Goal: Task Accomplishment & Management: Use online tool/utility

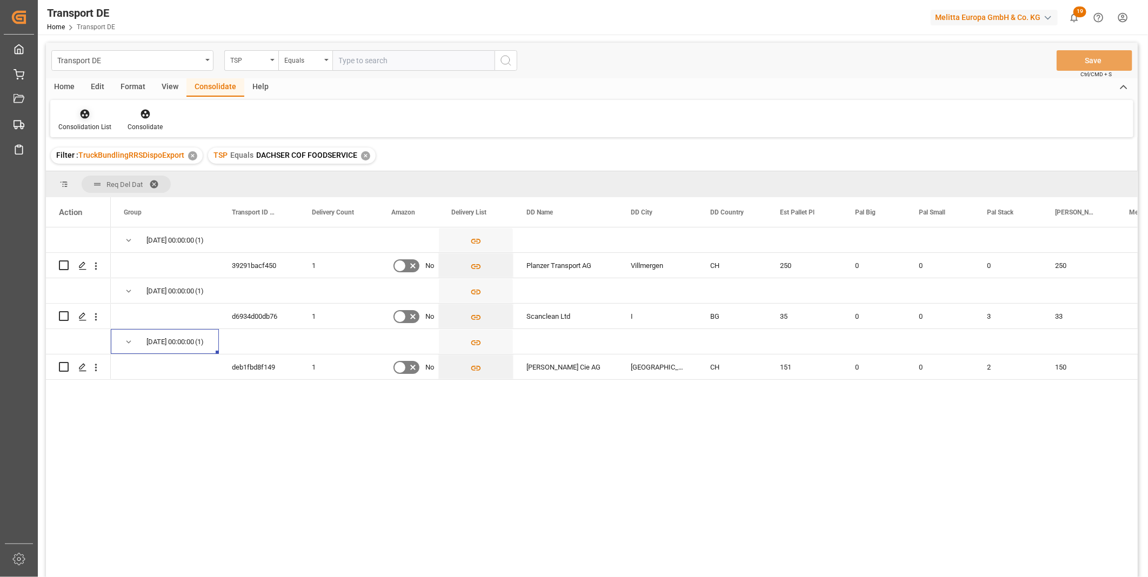
click at [81, 114] on icon at bounding box center [85, 114] width 9 height 9
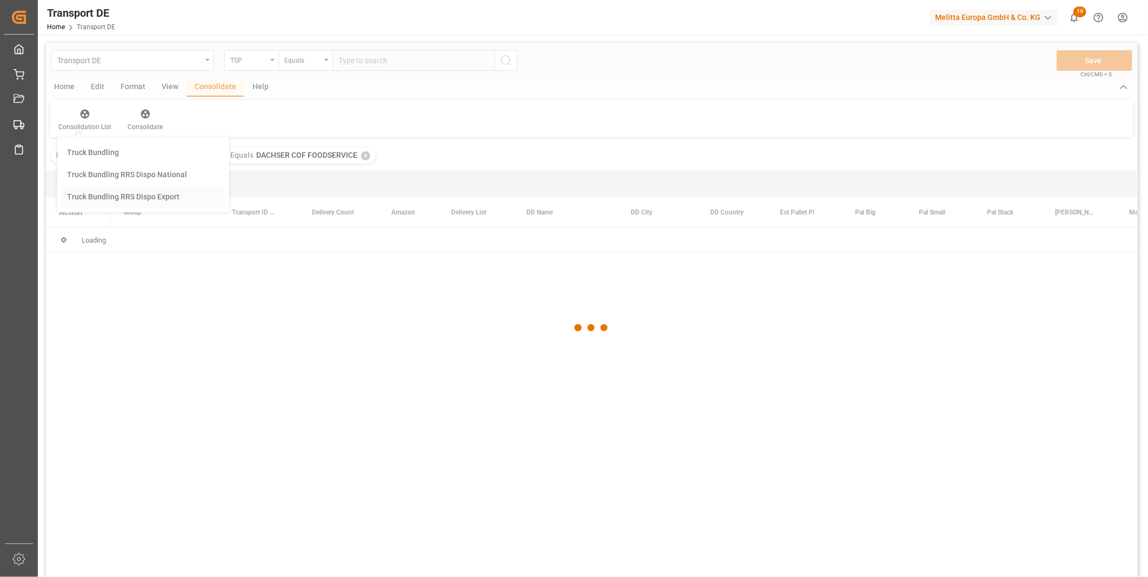
click at [104, 202] on div "Transport DE TSP Equals Save Ctrl/CMD + S Home Edit Format View Consolidate Hel…" at bounding box center [592, 324] width 1092 height 563
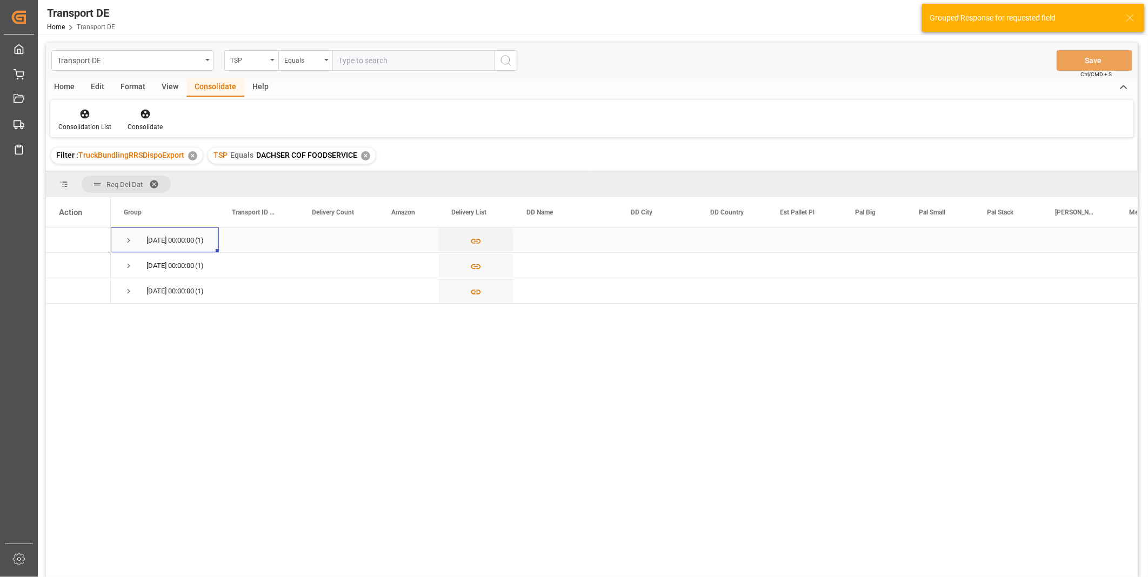
click at [128, 244] on span "Press SPACE to select this row." at bounding box center [129, 241] width 10 height 10
click at [126, 296] on span "Press SPACE to select this row." at bounding box center [129, 291] width 10 height 25
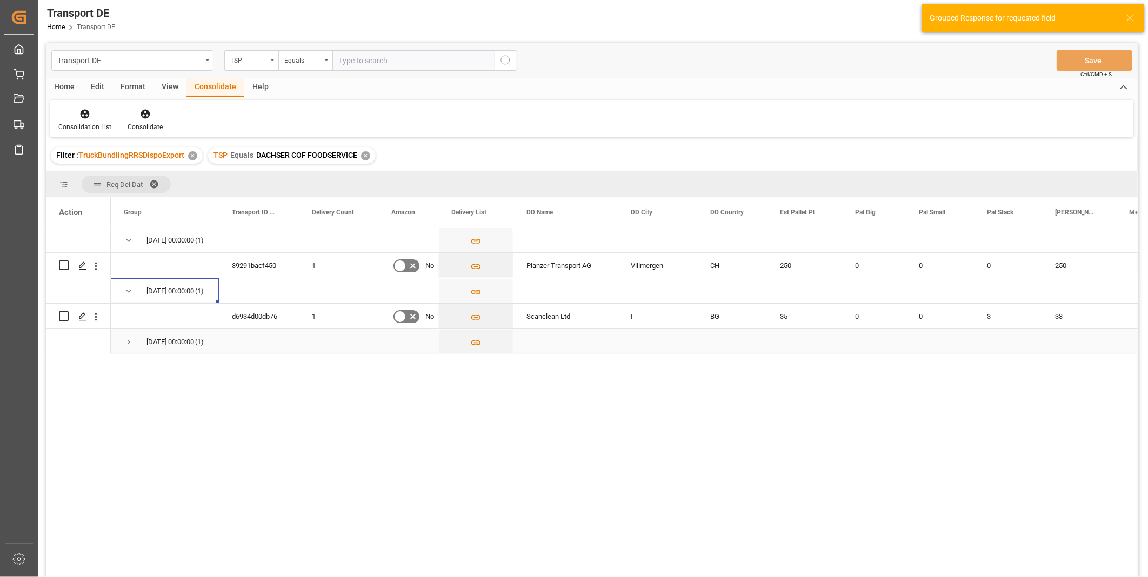
click at [127, 339] on span "Press SPACE to select this row." at bounding box center [129, 342] width 10 height 10
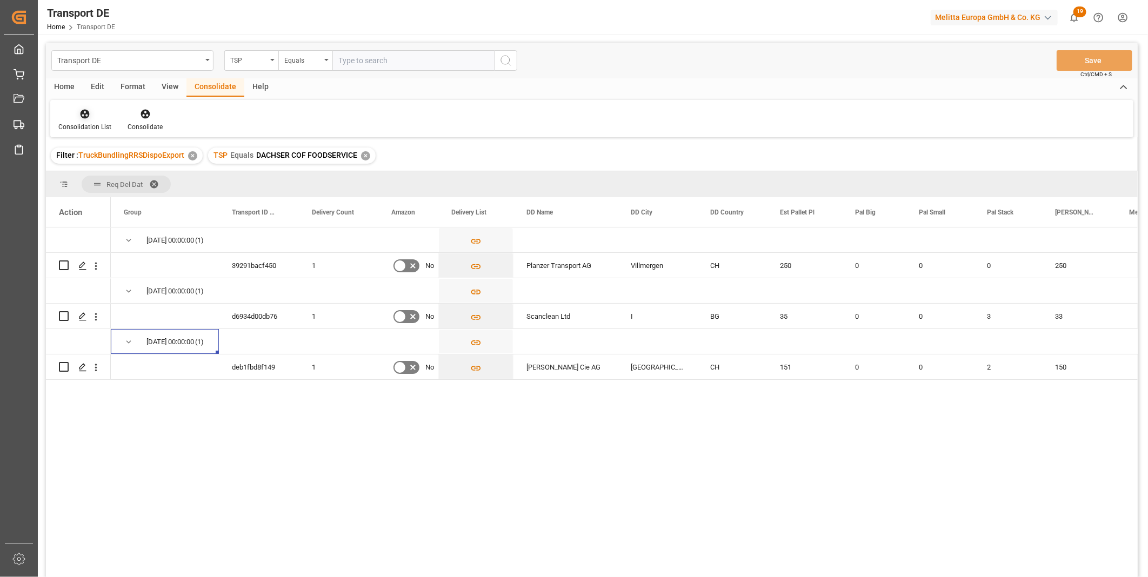
click at [81, 114] on icon at bounding box center [85, 114] width 9 height 9
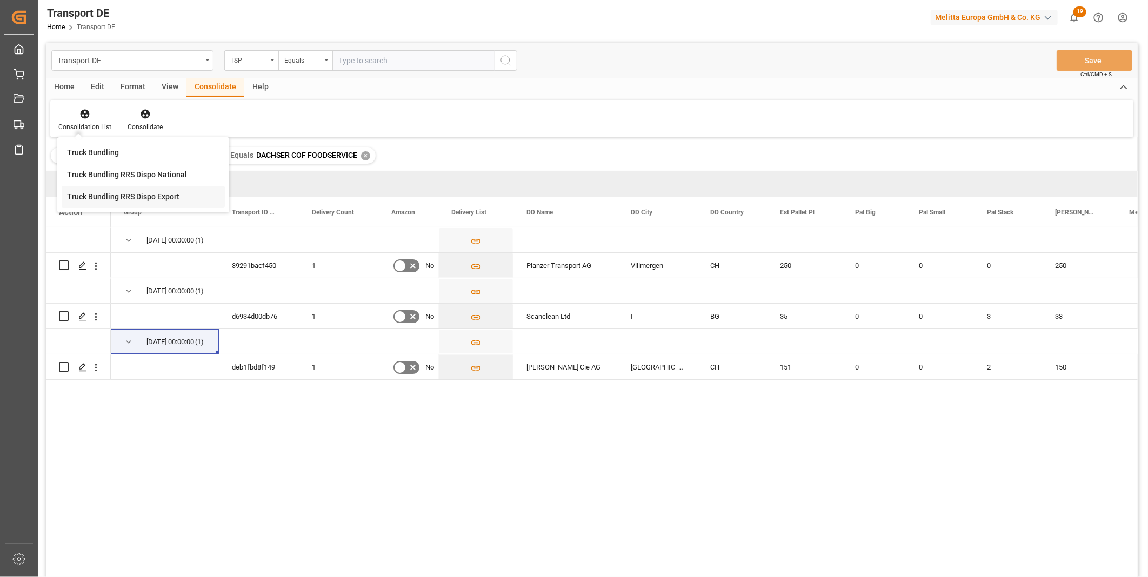
click at [131, 192] on div "Transport DE TSP Equals Save Ctrl/CMD + S Home Edit Format View Consolidate Hel…" at bounding box center [592, 324] width 1092 height 563
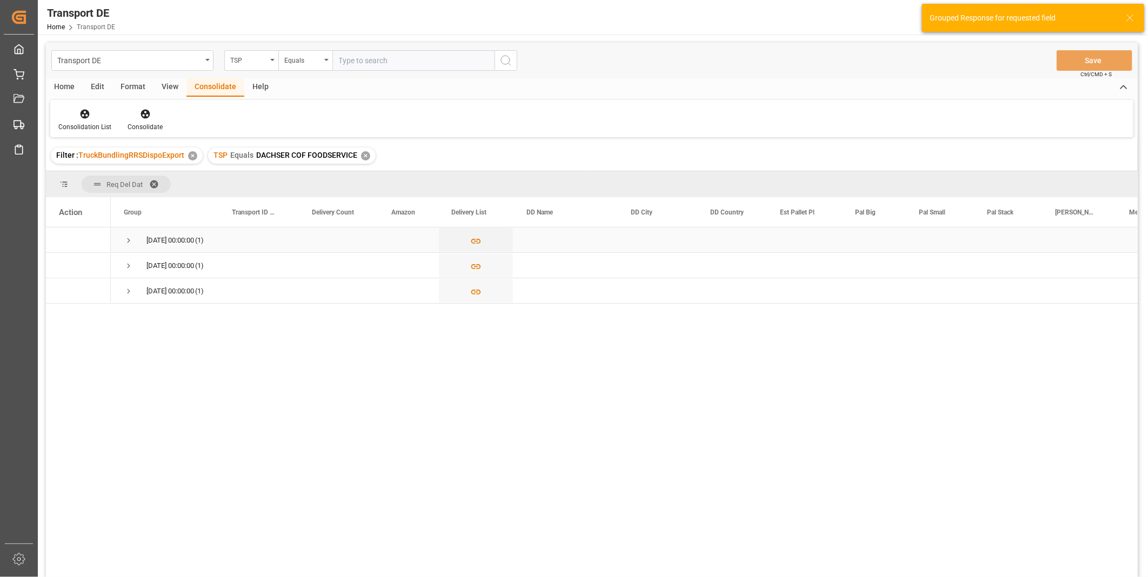
click at [128, 238] on span "Press SPACE to select this row." at bounding box center [129, 241] width 10 height 10
click at [128, 295] on span "Press SPACE to select this row." at bounding box center [129, 292] width 10 height 10
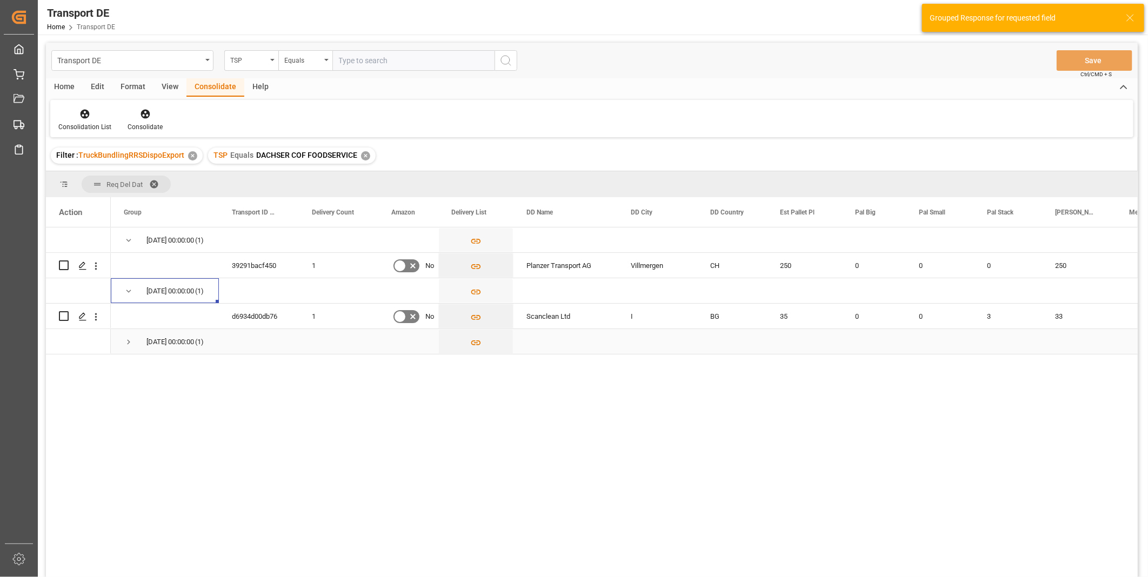
click at [129, 344] on span "Press SPACE to select this row." at bounding box center [129, 342] width 10 height 10
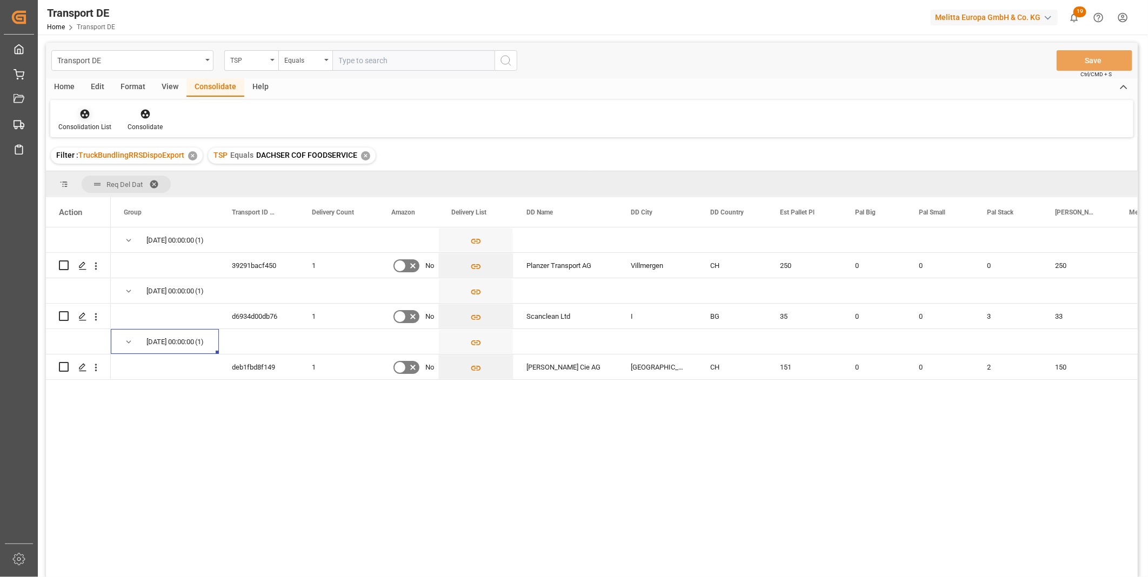
click at [82, 114] on icon at bounding box center [85, 114] width 9 height 9
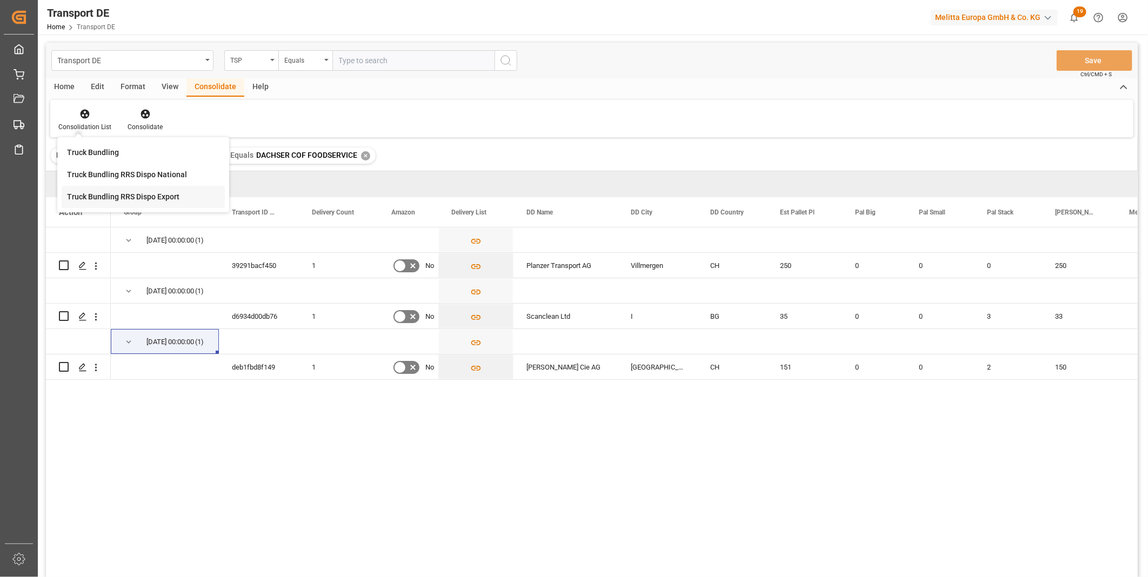
click at [126, 207] on div "Transport DE TSP Equals Save Ctrl/CMD + S Home Edit Format View Consolidate Hel…" at bounding box center [592, 324] width 1092 height 563
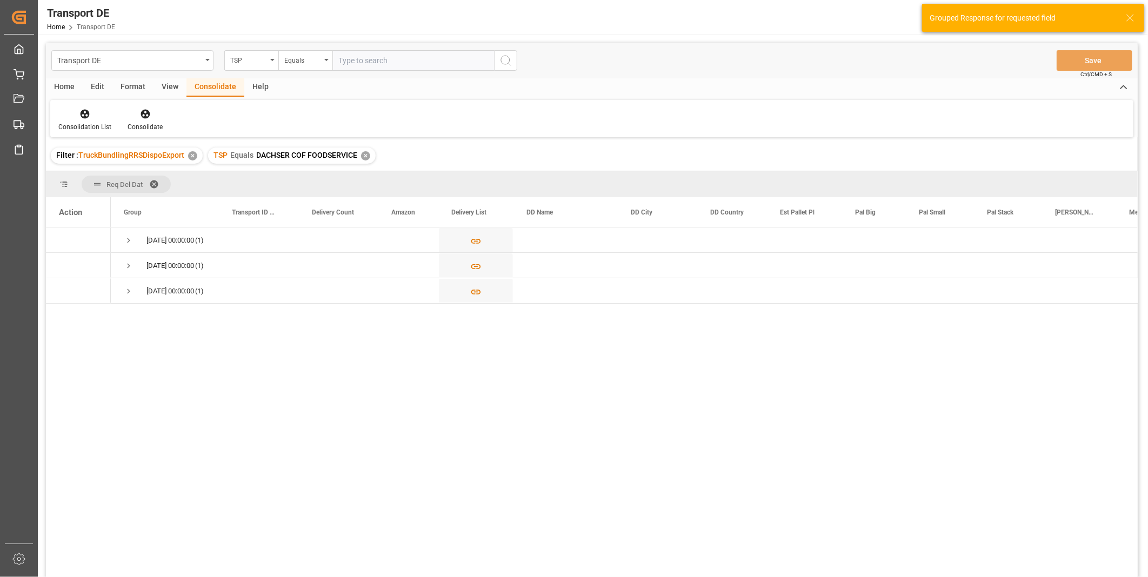
click at [367, 159] on div "✕" at bounding box center [365, 155] width 9 height 9
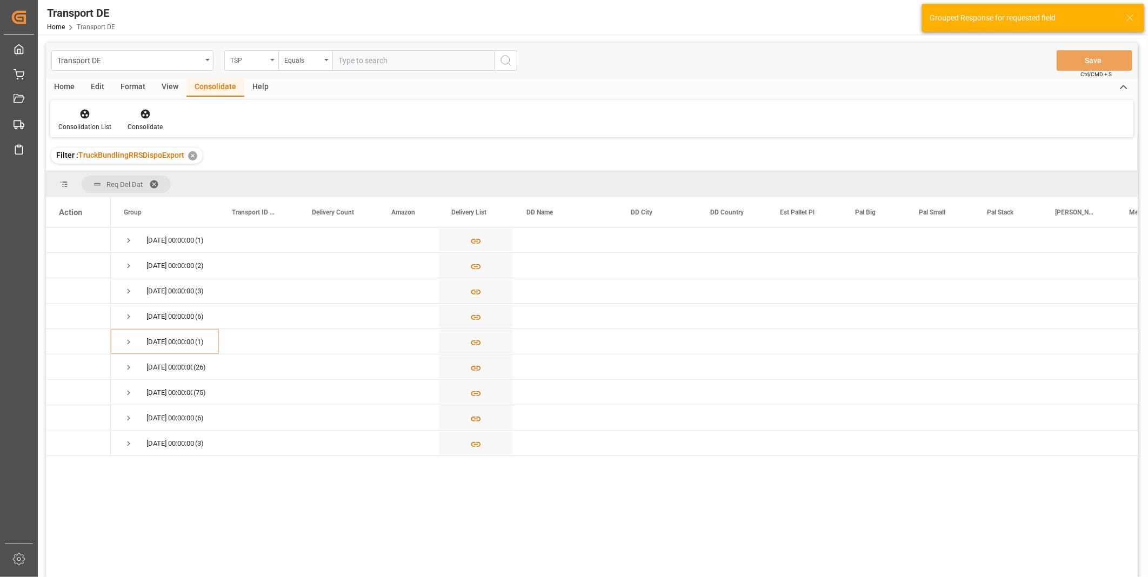
click at [235, 65] on div "TSP" at bounding box center [251, 60] width 54 height 21
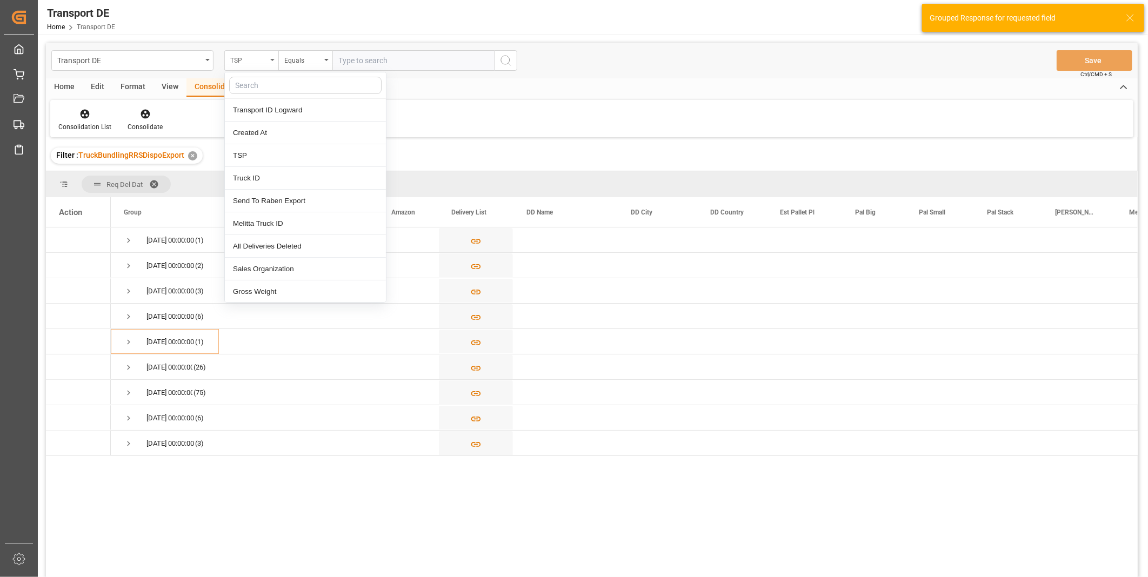
type input "Ê"
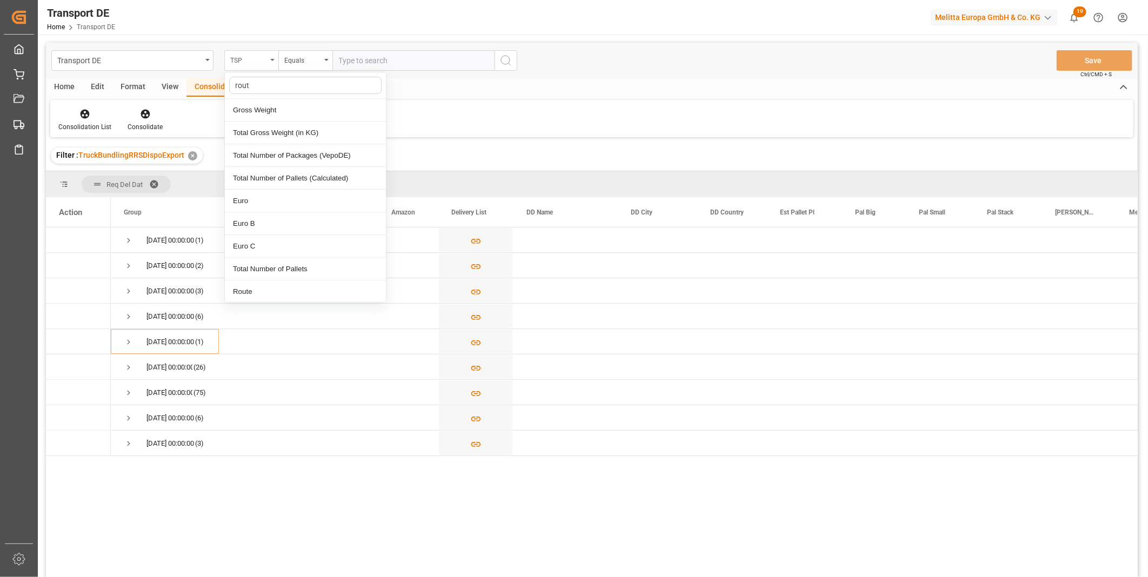
type input "route"
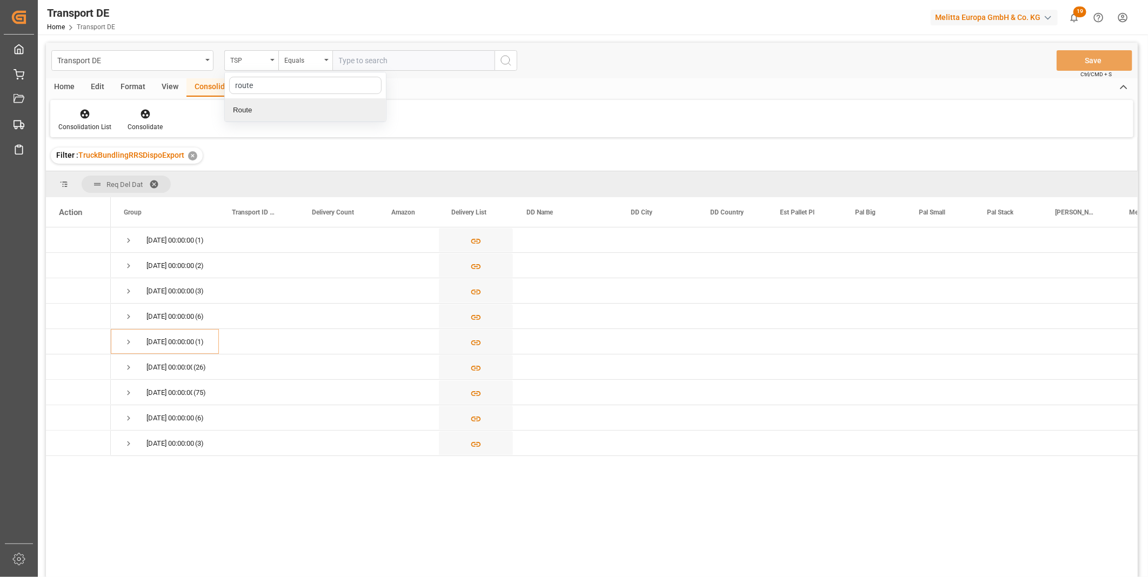
click at [258, 112] on div "Route" at bounding box center [305, 110] width 161 height 23
click at [310, 50] on div "Equals" at bounding box center [305, 60] width 54 height 21
click at [322, 175] on div "Starts with" at bounding box center [359, 178] width 161 height 23
type input "ES"
click at [510, 65] on line "search button" at bounding box center [510, 64] width 2 height 2
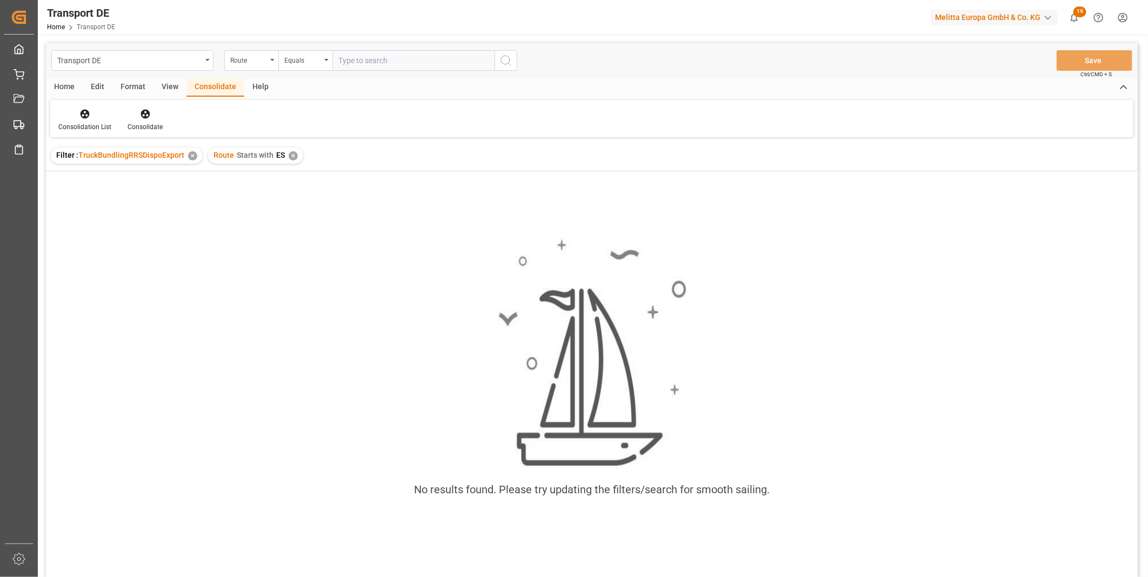
click at [294, 157] on div "✕" at bounding box center [293, 155] width 9 height 9
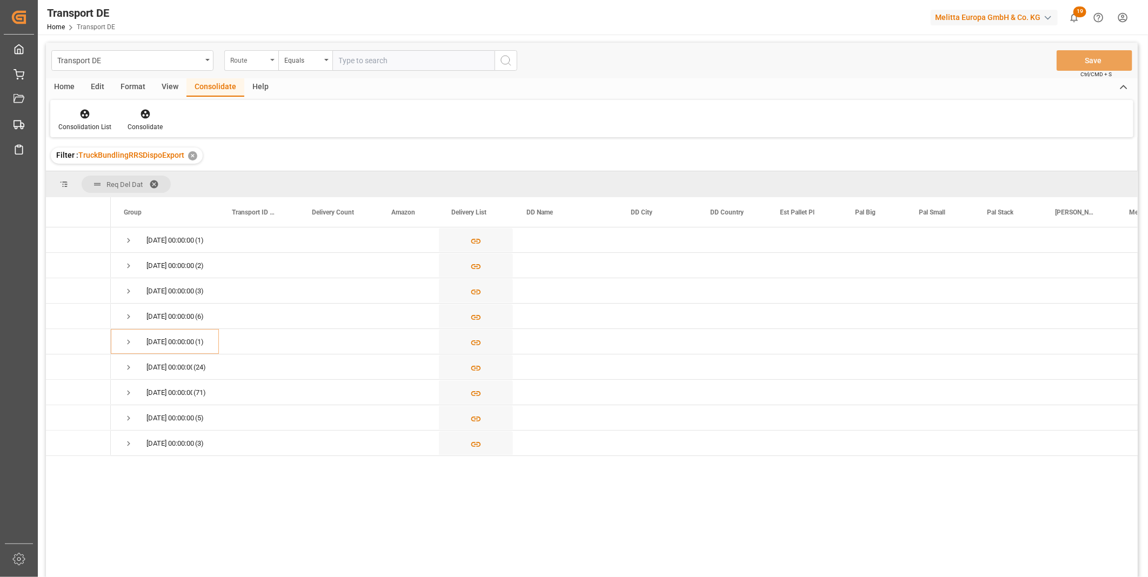
click at [257, 62] on div "Route" at bounding box center [248, 59] width 37 height 12
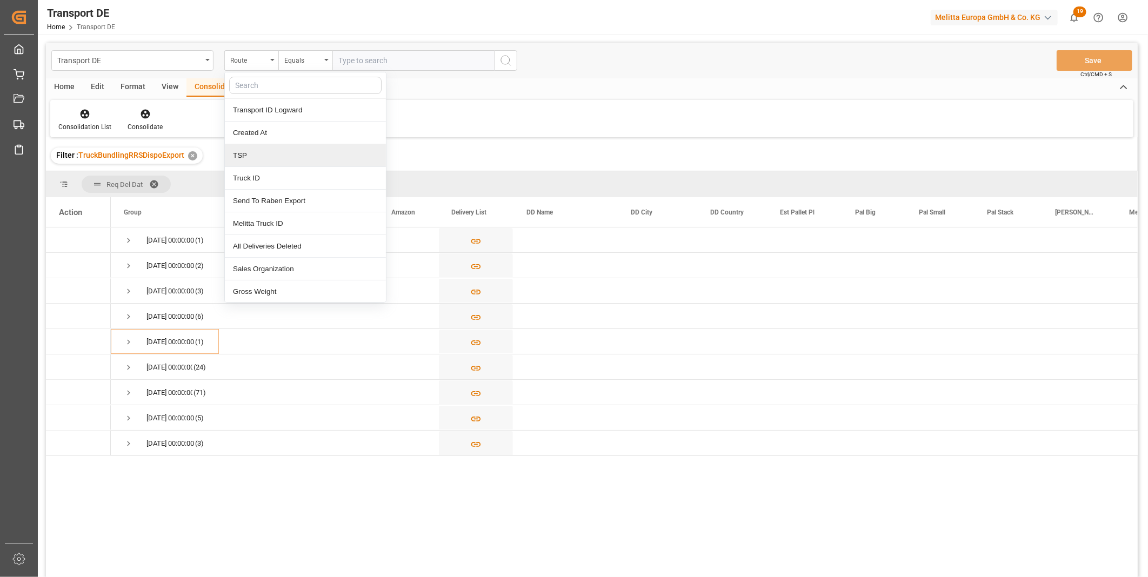
click at [259, 163] on div "TSP" at bounding box center [305, 155] width 161 height 23
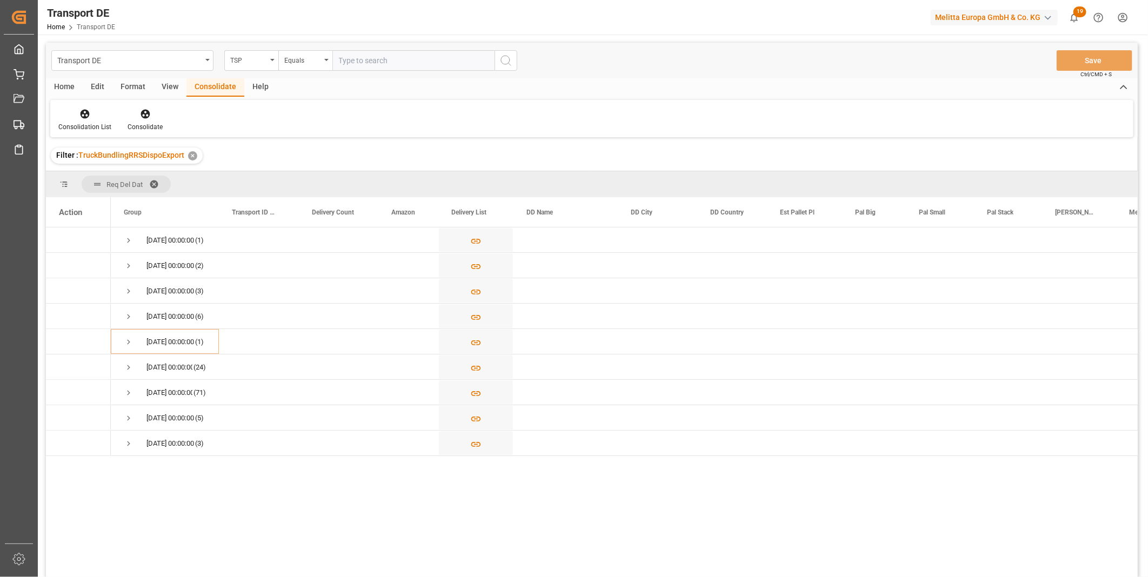
drag, startPoint x: 342, startPoint y: 53, endPoint x: 348, endPoint y: 51, distance: 6.3
click at [343, 53] on input "text" at bounding box center [413, 60] width 162 height 21
type input "DACHSER COF FOODSERVICE"
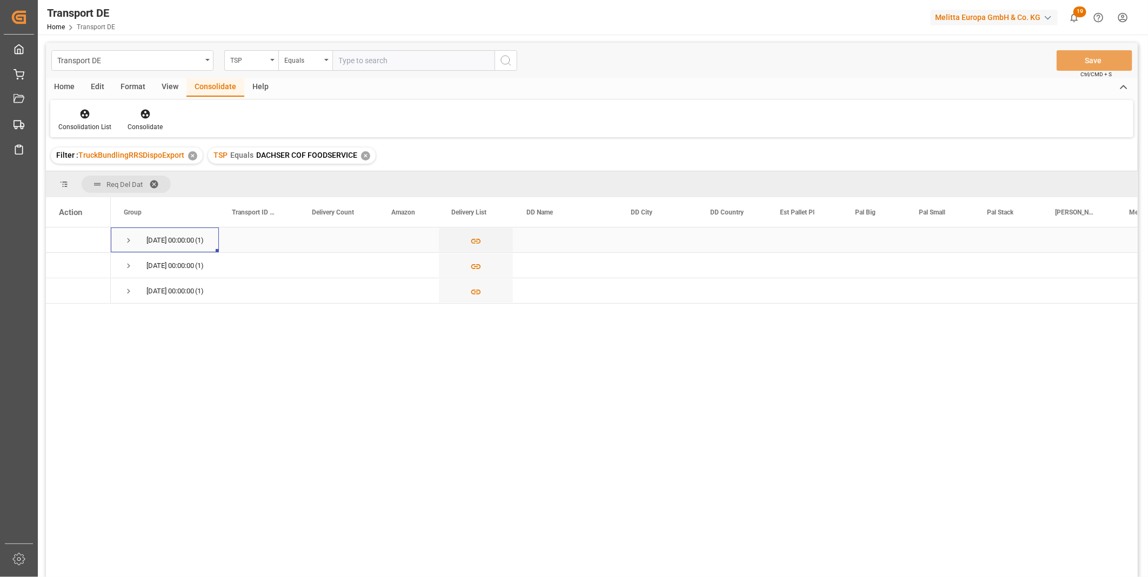
click at [123, 239] on div "[DATE] 00:00:00 (1)" at bounding box center [165, 240] width 108 height 25
click at [124, 239] on span "Press SPACE to select this row." at bounding box center [129, 241] width 10 height 10
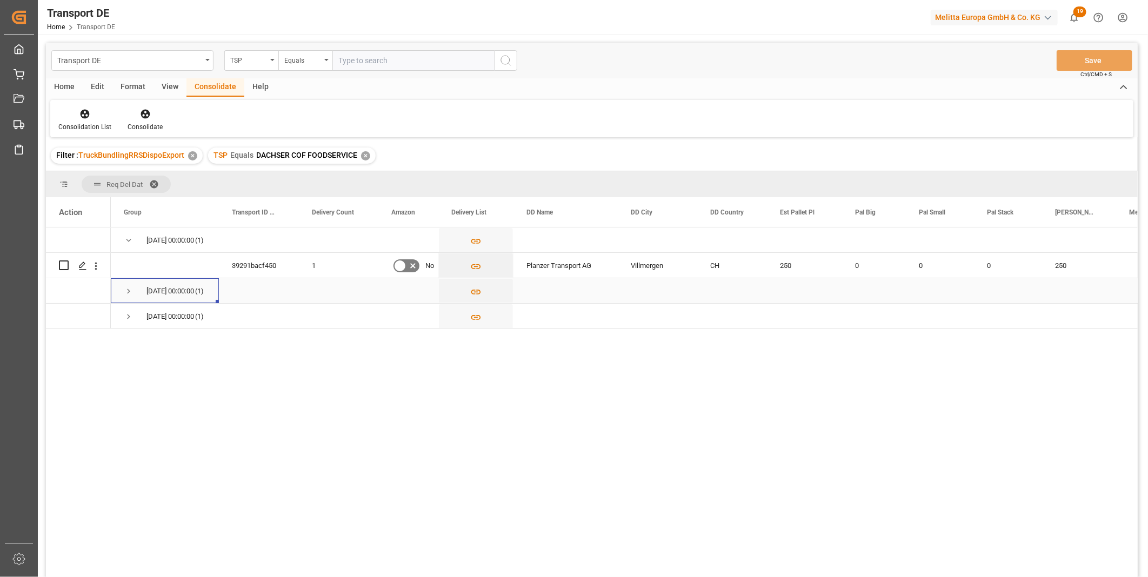
click at [124, 293] on span "Press SPACE to select this row." at bounding box center [129, 292] width 10 height 10
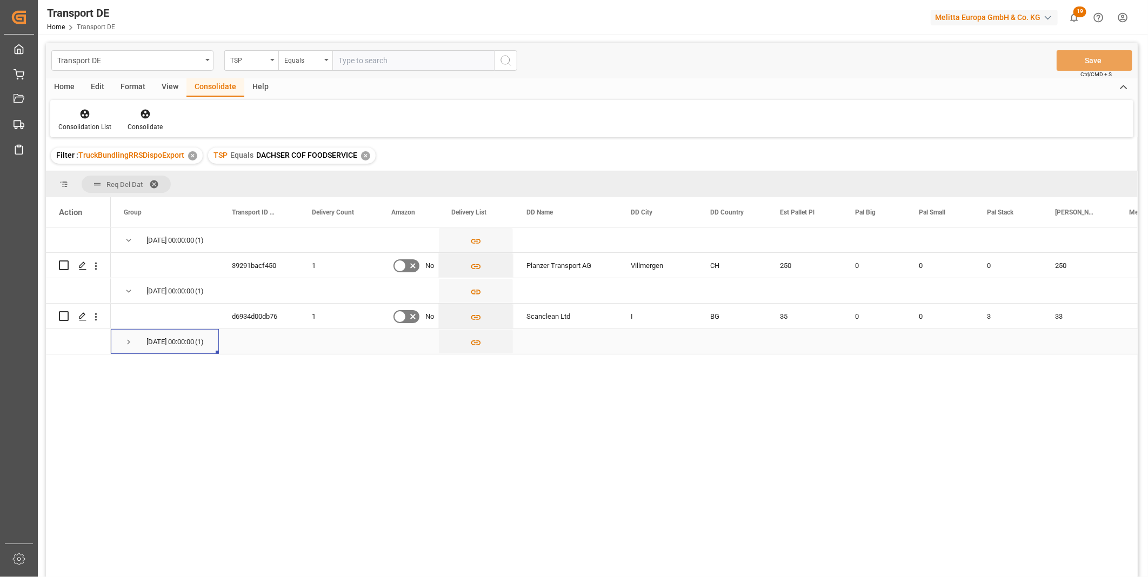
click at [124, 354] on div "[DATE] 00:00:00 (1)" at bounding box center [165, 341] width 108 height 25
click at [124, 347] on span "Press SPACE to select this row." at bounding box center [129, 342] width 10 height 25
click at [258, 65] on div "TSP" at bounding box center [251, 60] width 54 height 21
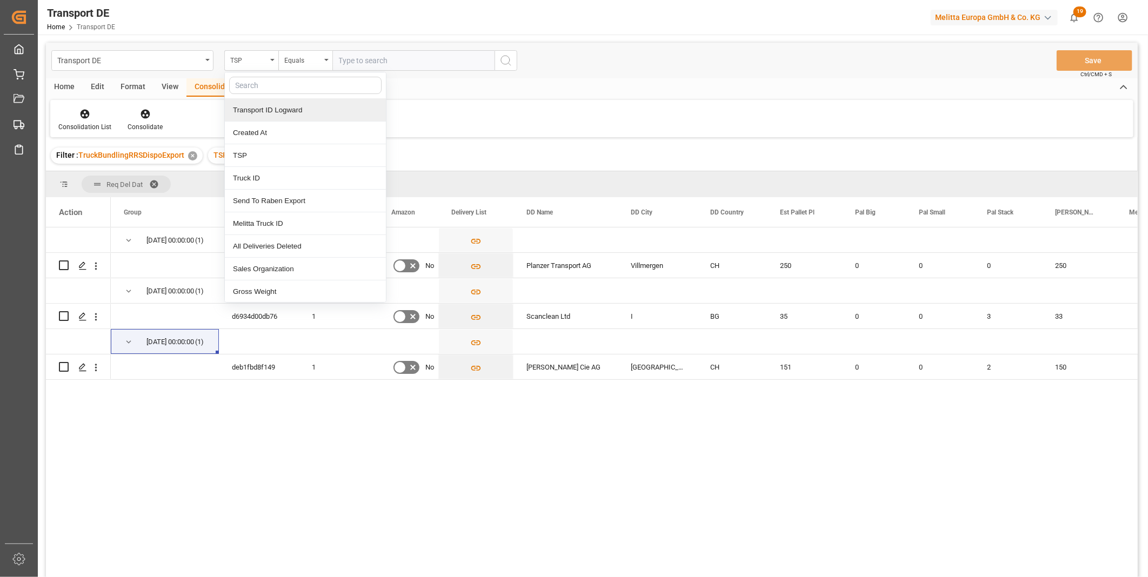
click at [575, 159] on div "Filter : TruckBundlingRRSDispoExport ✕ TSP Equals DACHSER COF FOODSERVICE ✕" at bounding box center [592, 156] width 1092 height 30
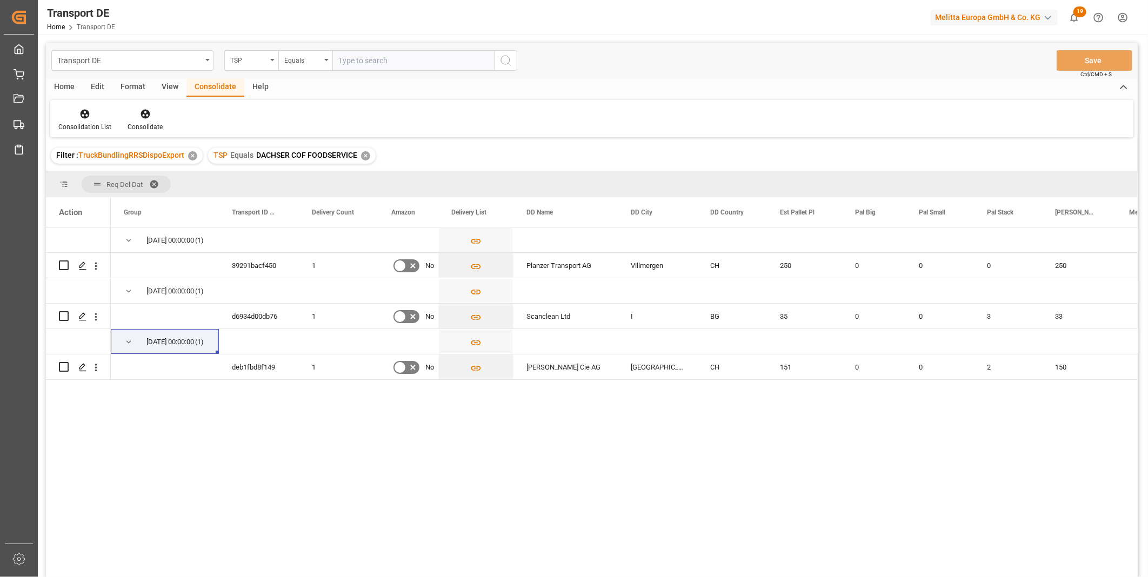
click at [364, 155] on div "✕" at bounding box center [365, 155] width 9 height 9
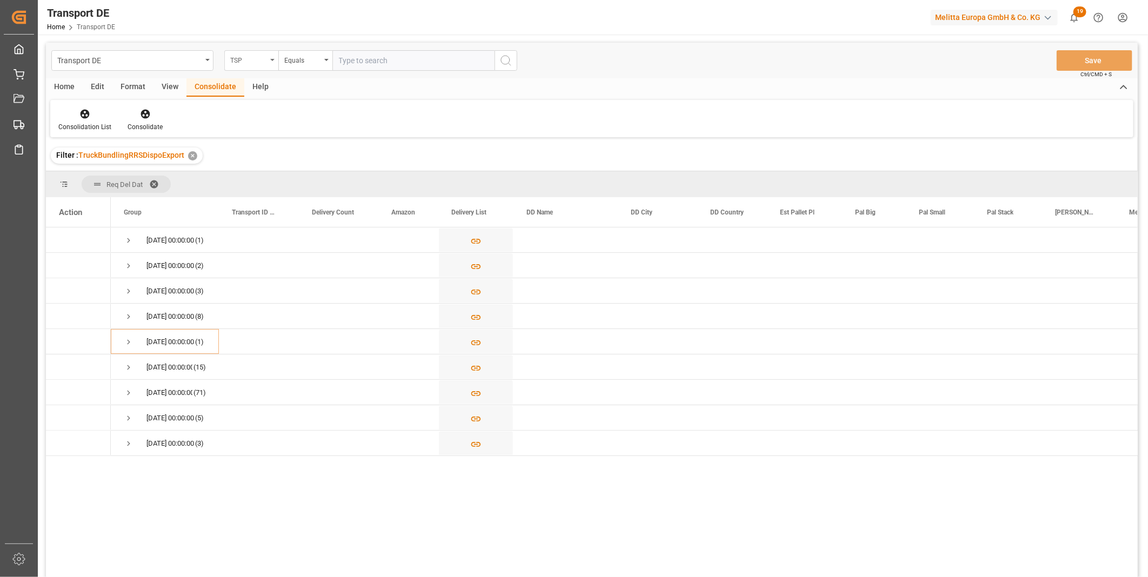
click at [258, 66] on div "TSP" at bounding box center [251, 60] width 54 height 21
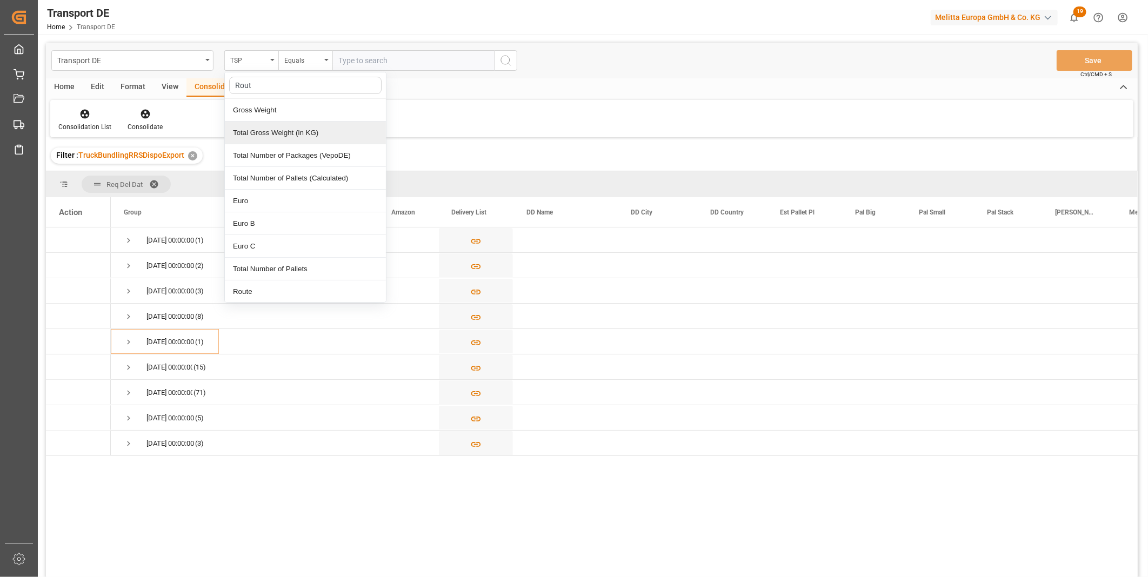
type input "Route"
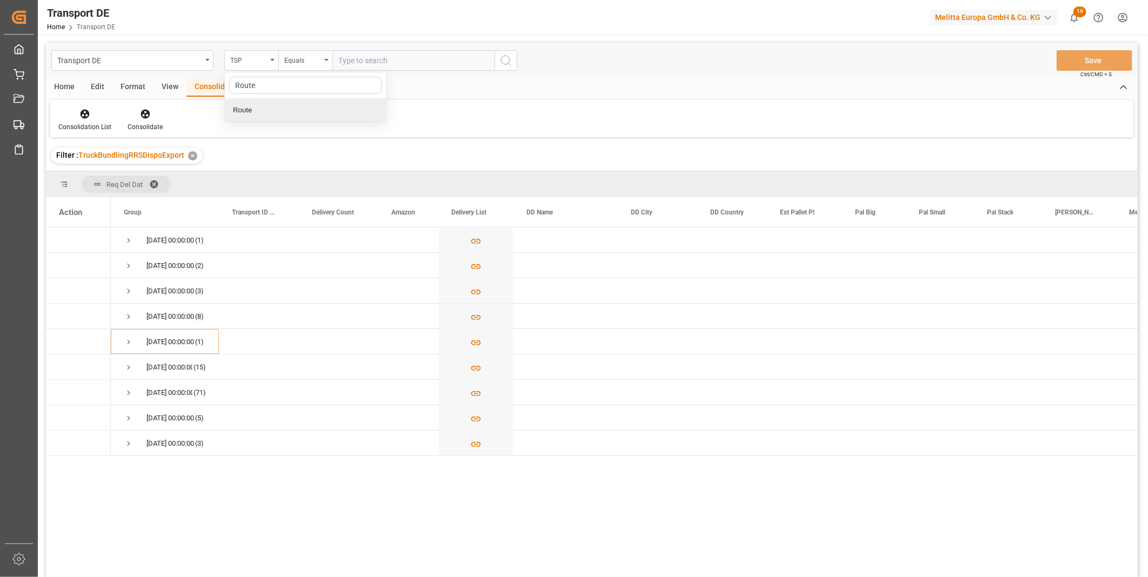
click at [256, 115] on div "Route" at bounding box center [305, 110] width 161 height 23
click at [295, 57] on div "Equals" at bounding box center [302, 59] width 37 height 12
click at [317, 175] on div "Starts with" at bounding box center [359, 178] width 161 height 23
click at [482, 65] on input "ES" at bounding box center [413, 60] width 162 height 21
type input "ES"
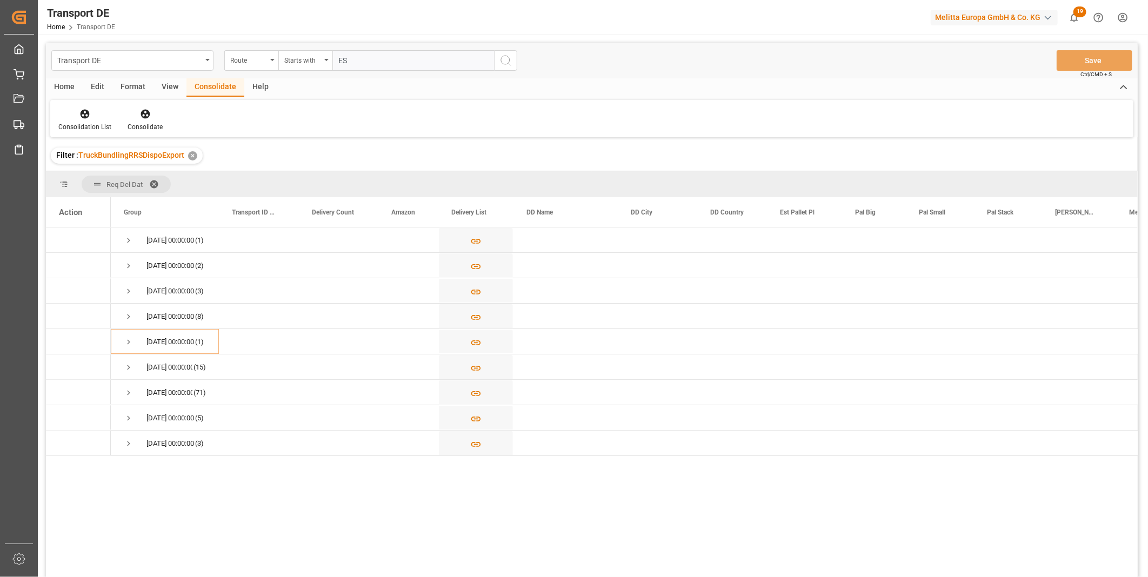
drag, startPoint x: 531, startPoint y: 63, endPoint x: 505, endPoint y: 63, distance: 26.0
click at [528, 63] on div "Transport DE Route Starts with ES Save Ctrl/CMD + S" at bounding box center [592, 61] width 1092 height 36
click at [501, 63] on icon "search button" at bounding box center [506, 60] width 13 height 13
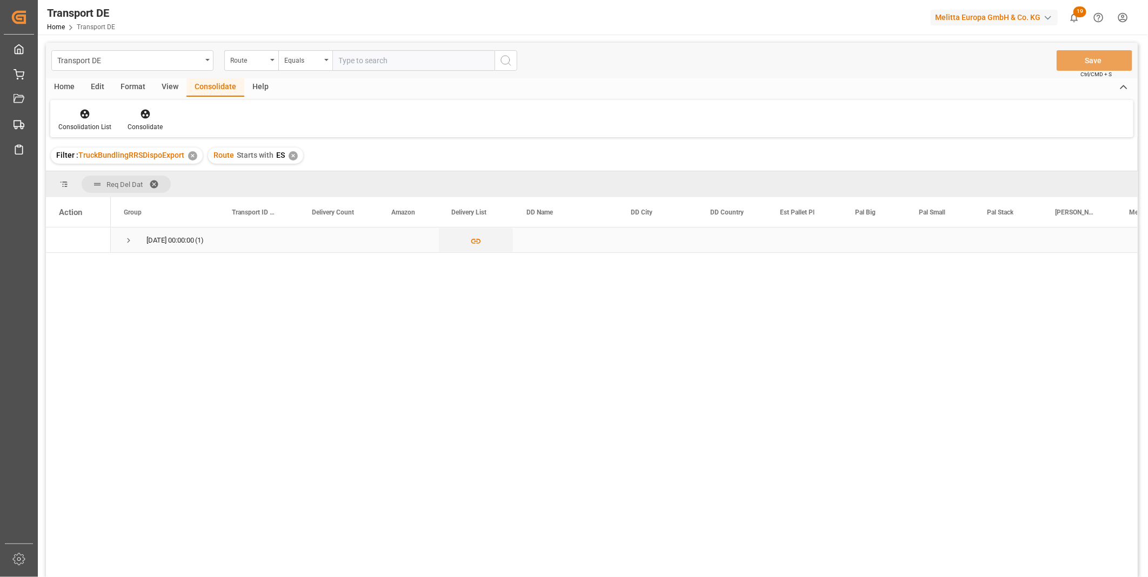
click at [125, 241] on div "[DATE] 00:00:00 (1)" at bounding box center [165, 240] width 108 height 25
click at [130, 239] on span "Press SPACE to select this row." at bounding box center [129, 241] width 10 height 10
click at [63, 263] on input "Press Space to toggle row selection (unchecked)" at bounding box center [64, 266] width 10 height 10
checkbox input "true"
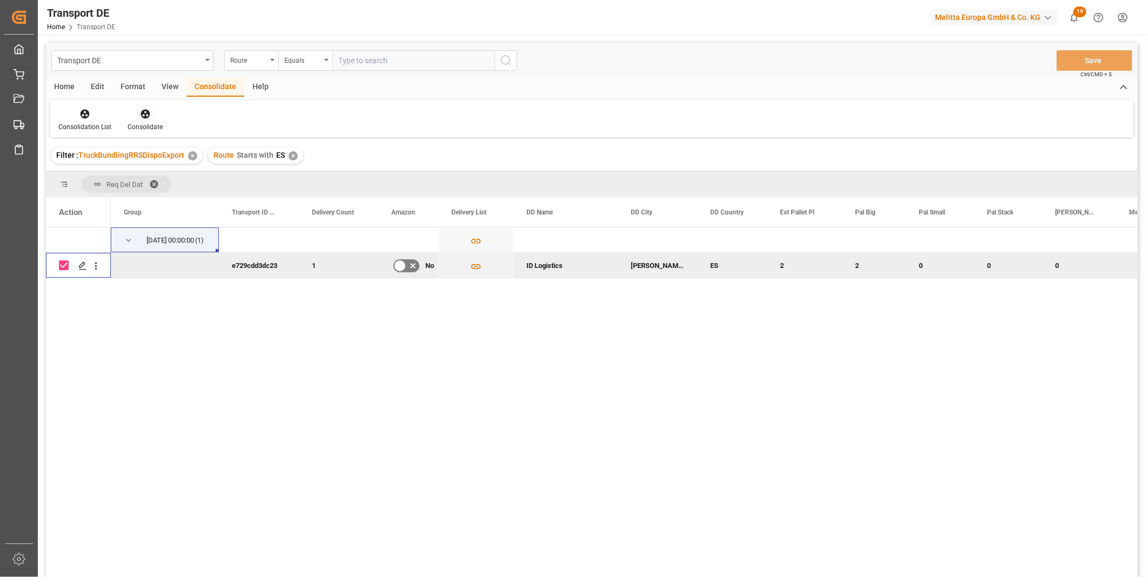
click at [140, 110] on icon at bounding box center [145, 114] width 11 height 11
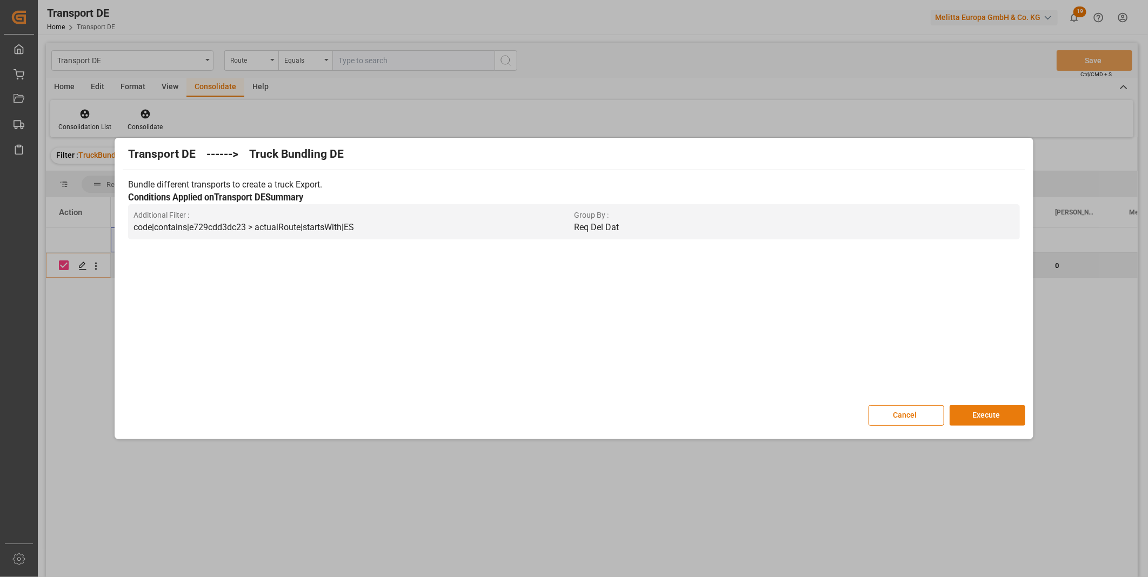
click at [1001, 408] on button "Execute" at bounding box center [988, 415] width 76 height 21
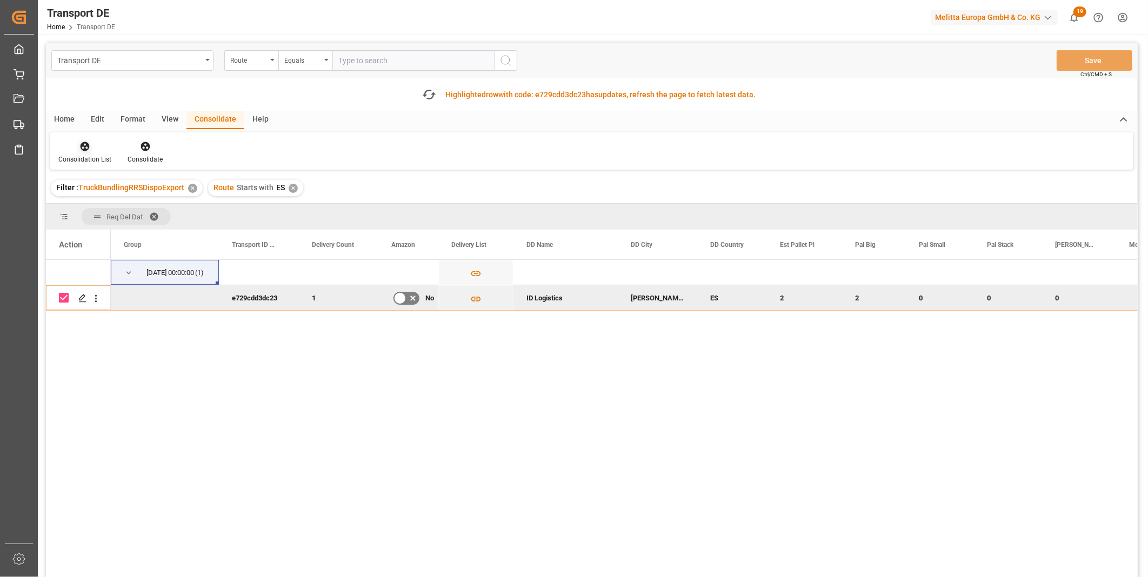
click at [80, 143] on icon at bounding box center [84, 146] width 11 height 11
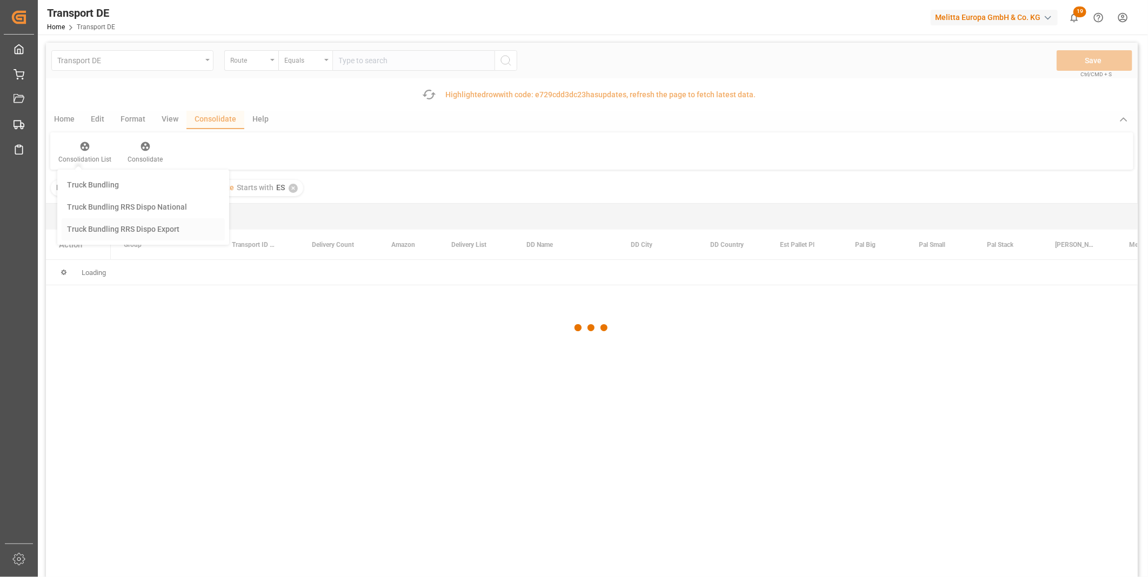
click at [130, 227] on div "Transport DE Route Equals Save Ctrl/CMD + S Fetch latest updates Highlighted ro…" at bounding box center [592, 341] width 1092 height 596
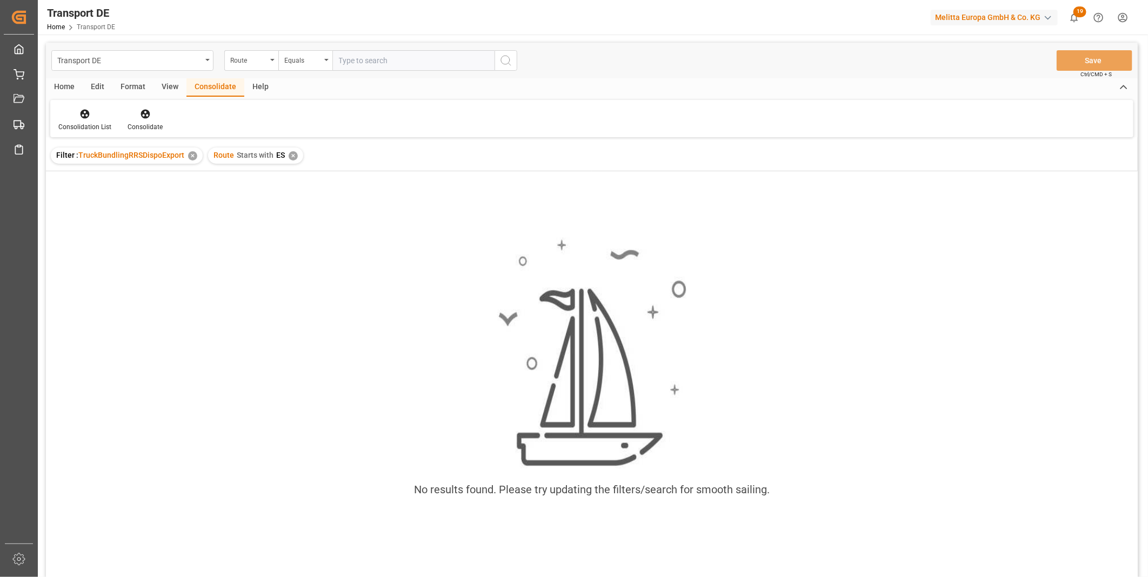
click at [292, 156] on div "✕" at bounding box center [293, 155] width 9 height 9
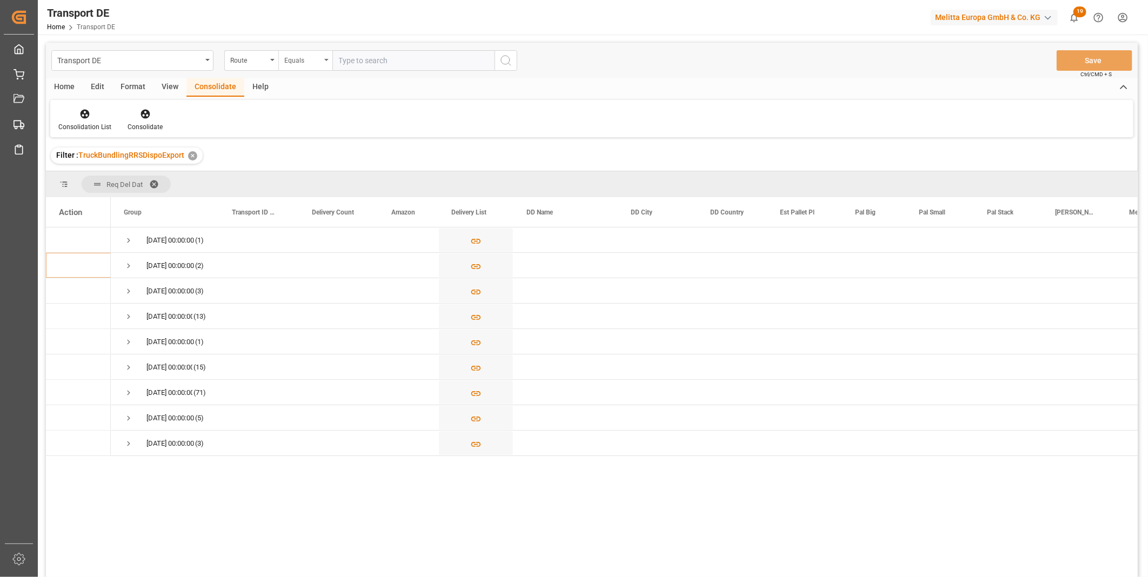
click at [294, 64] on div "Equals" at bounding box center [302, 59] width 37 height 12
click at [294, 175] on div "Starts with" at bounding box center [359, 178] width 161 height 23
type input "FR"
click at [504, 56] on icon "search button" at bounding box center [506, 60] width 13 height 13
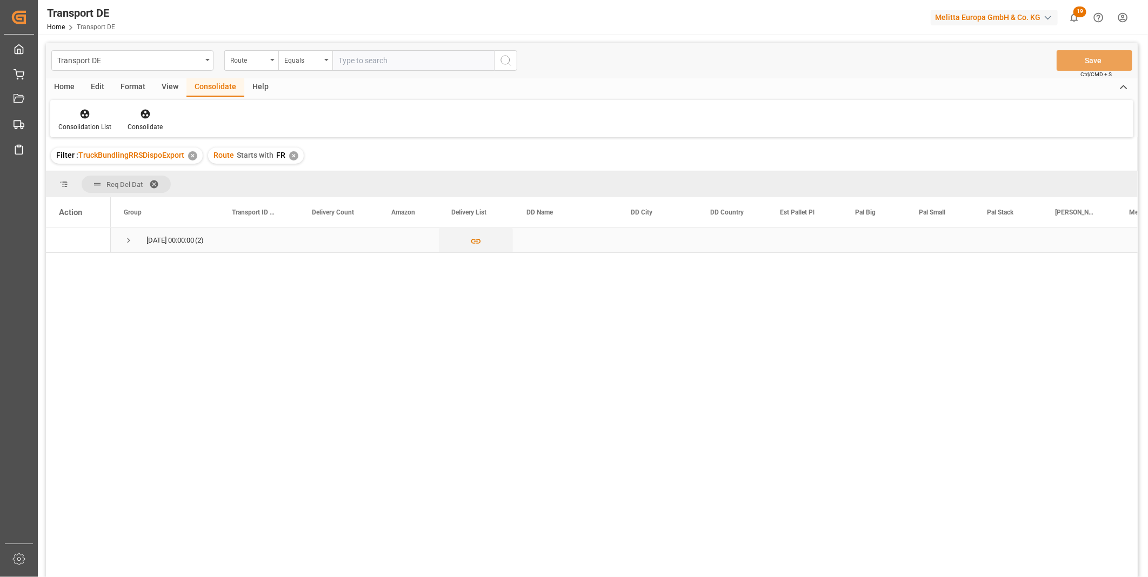
click at [121, 242] on div "[DATE] 00:00:00 (2)" at bounding box center [165, 240] width 108 height 25
click at [122, 241] on div "[DATE] 00:00:00 (2)" at bounding box center [165, 240] width 108 height 25
click at [128, 239] on span "Press SPACE to select this row." at bounding box center [129, 241] width 10 height 10
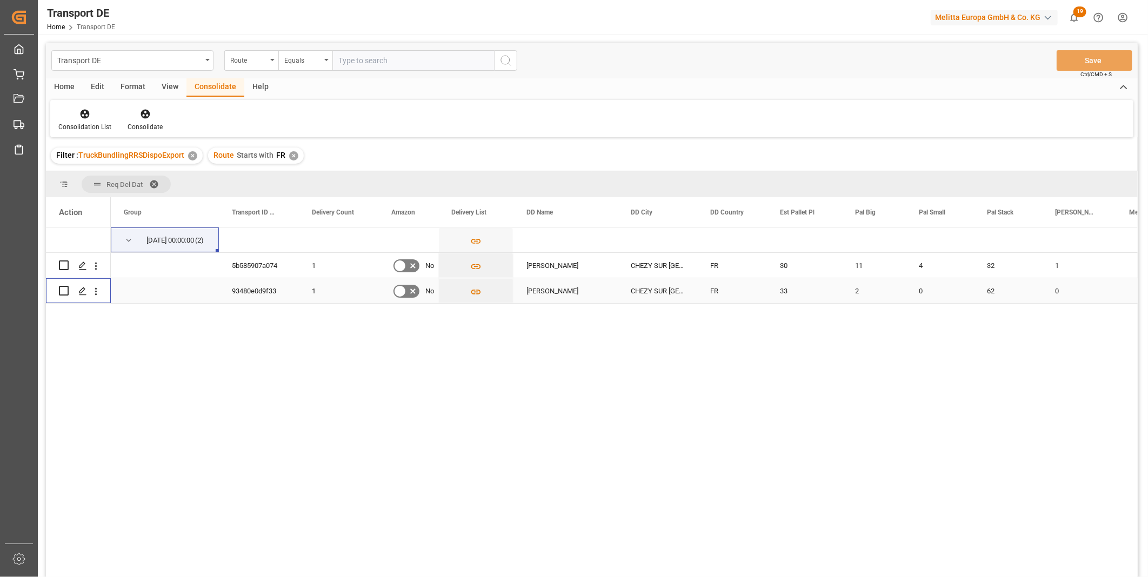
click at [65, 289] on input "Press Space to toggle row selection (unchecked)" at bounding box center [64, 291] width 10 height 10
checkbox input "true"
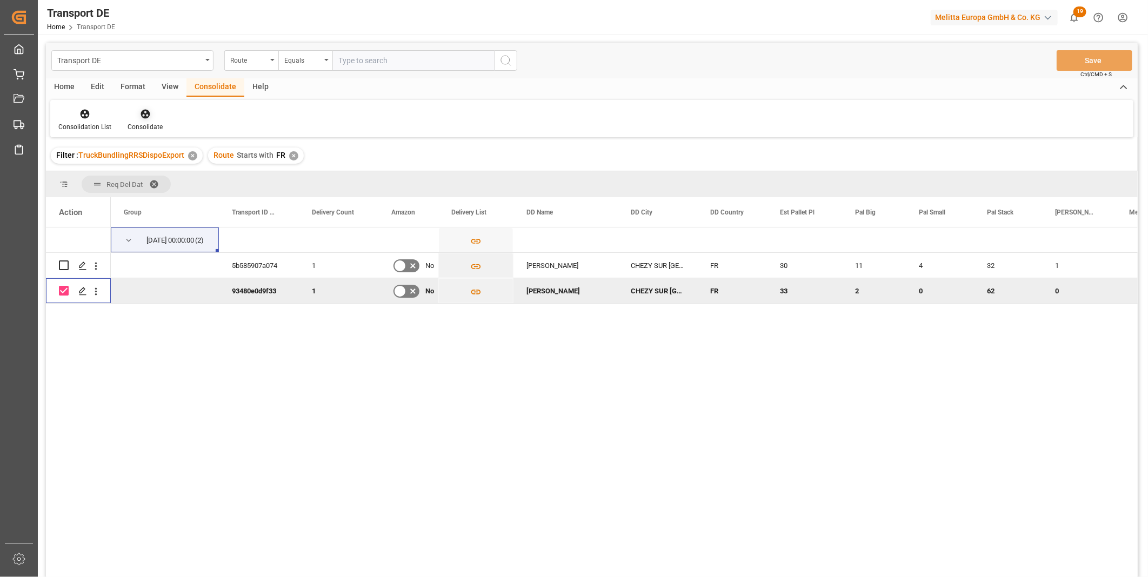
click at [137, 119] on div at bounding box center [145, 113] width 35 height 11
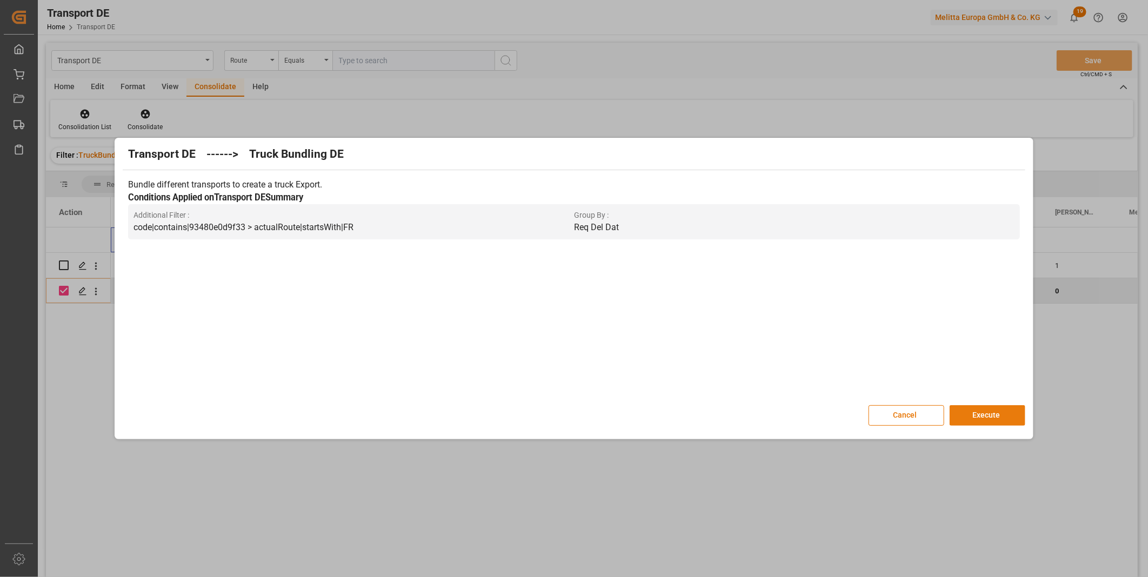
click at [991, 413] on button "Execute" at bounding box center [988, 415] width 76 height 21
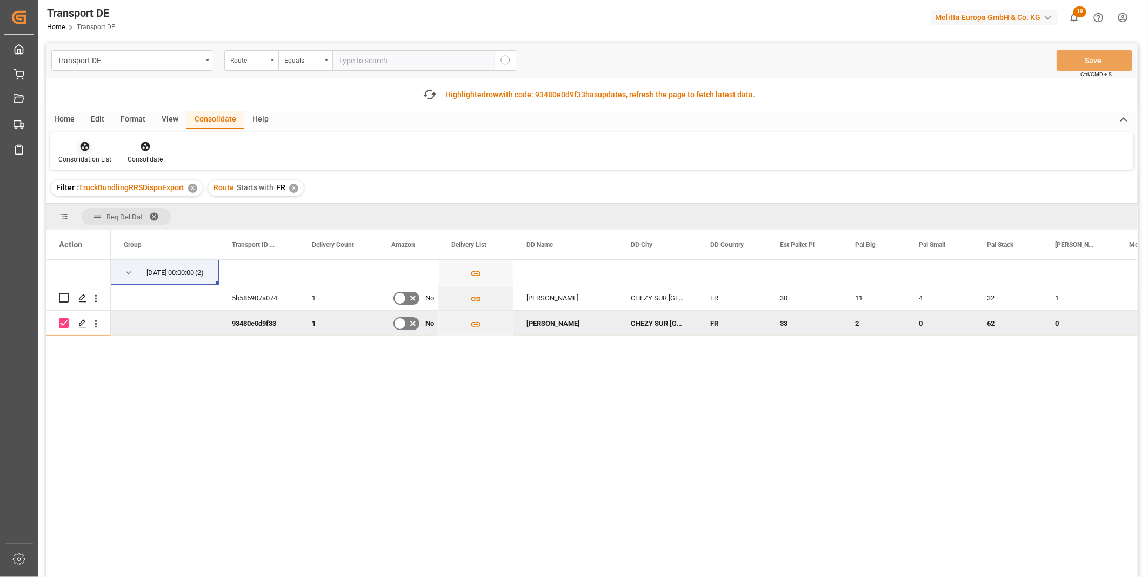
click at [82, 149] on icon at bounding box center [85, 146] width 9 height 9
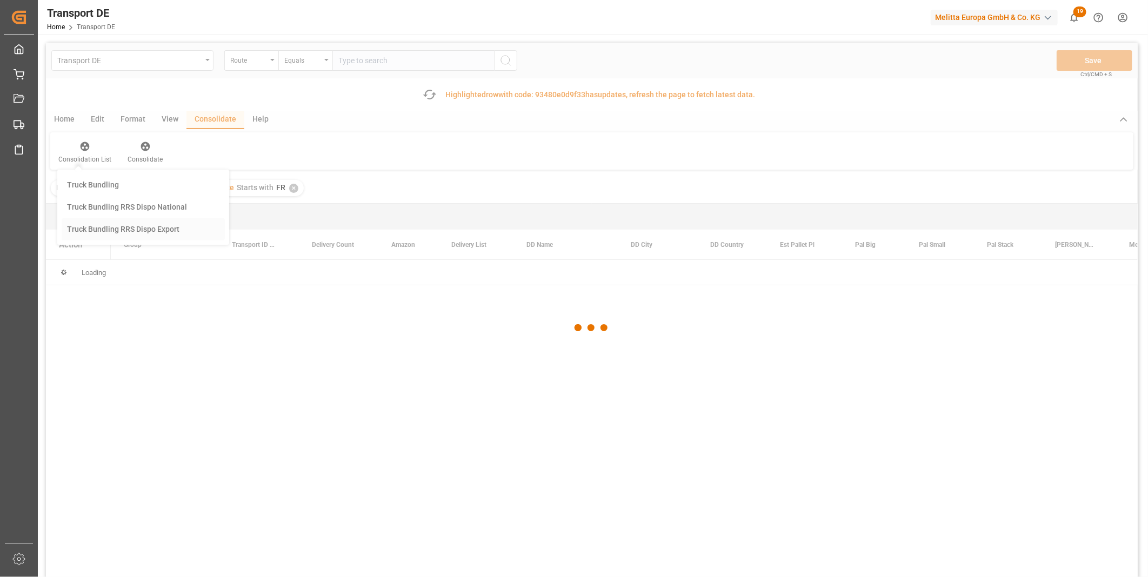
click at [162, 229] on div "Transport DE Route Equals Save Ctrl/CMD + S Fetch latest updates Highlighted ro…" at bounding box center [592, 341] width 1092 height 596
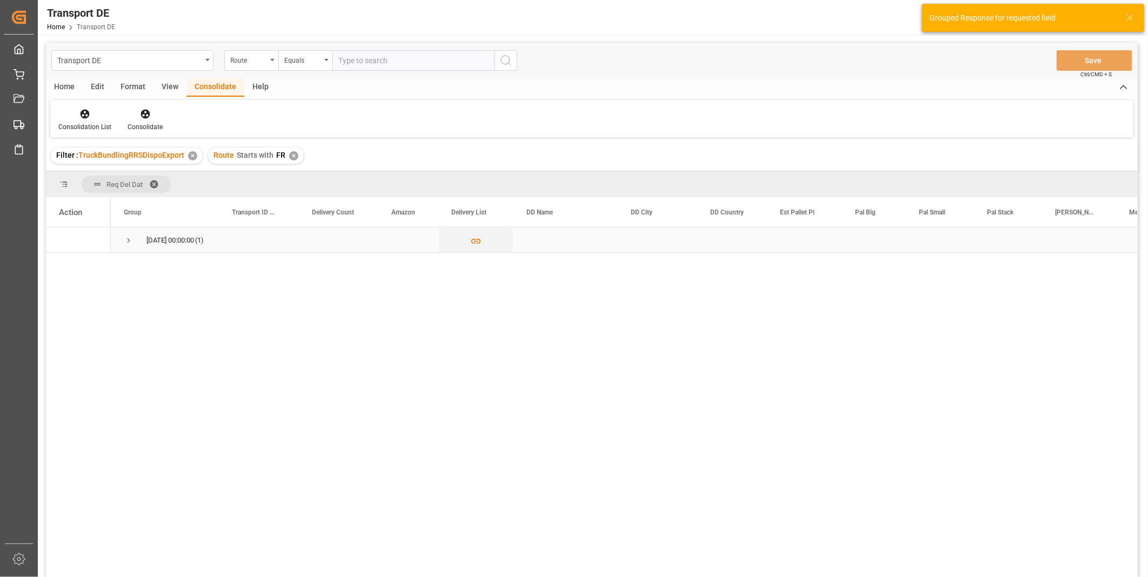
click at [128, 244] on span "Press SPACE to select this row." at bounding box center [129, 241] width 10 height 10
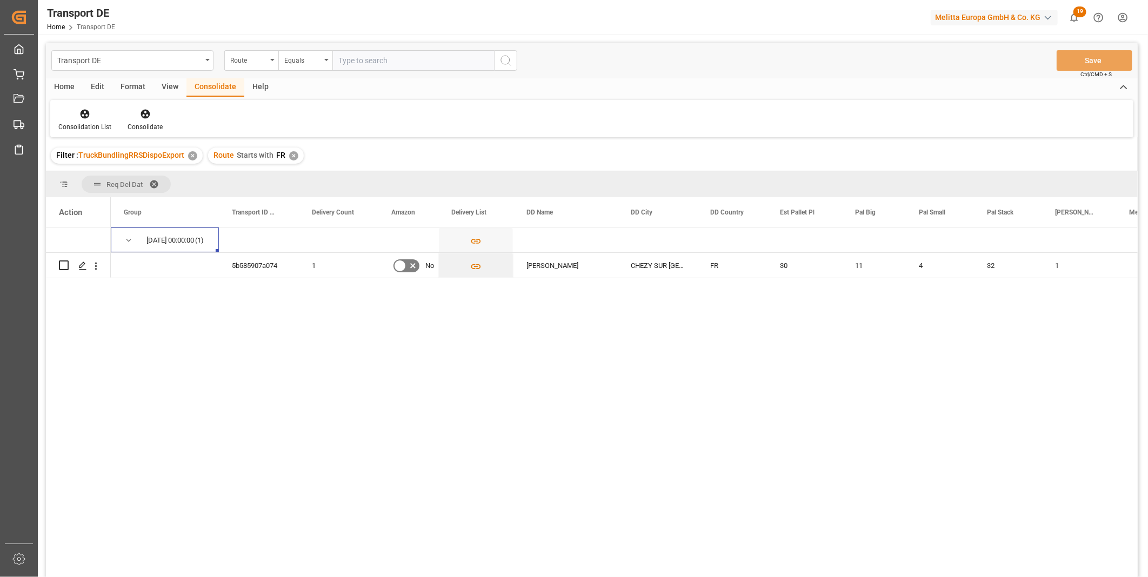
click at [292, 152] on div "✕" at bounding box center [293, 155] width 9 height 9
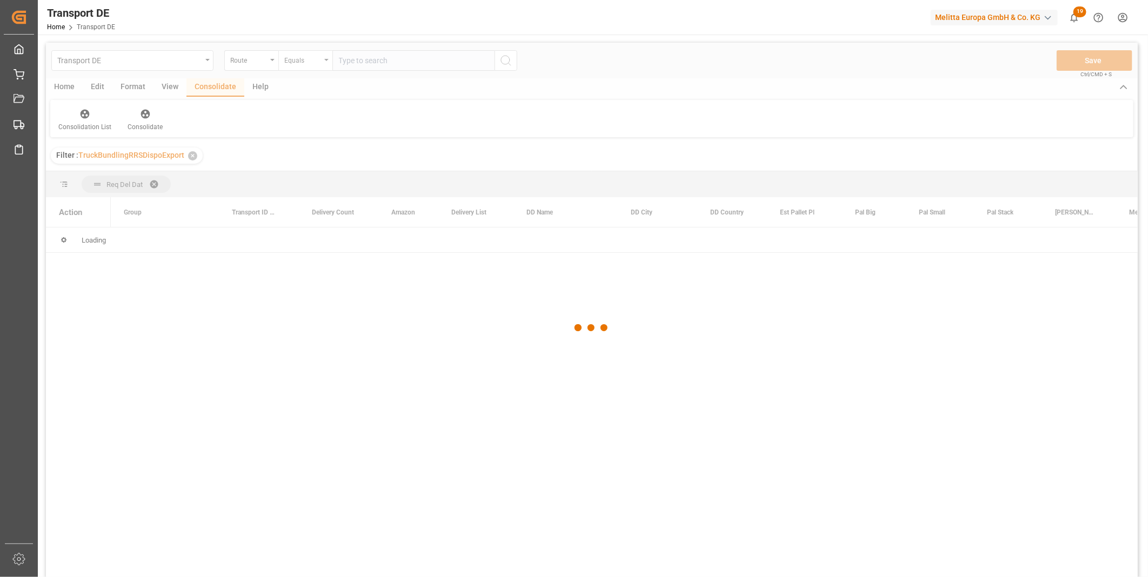
click at [301, 63] on div "Equals" at bounding box center [302, 59] width 37 height 12
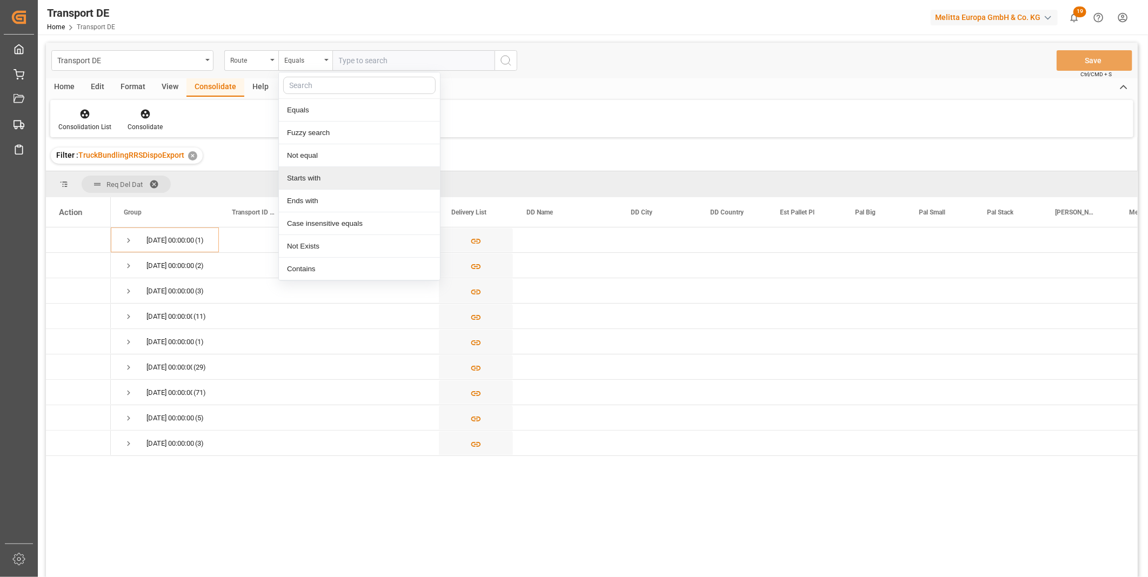
click at [324, 181] on div "Starts with" at bounding box center [359, 178] width 161 height 23
type input "AT"
click at [509, 62] on icon "search button" at bounding box center [506, 60] width 13 height 13
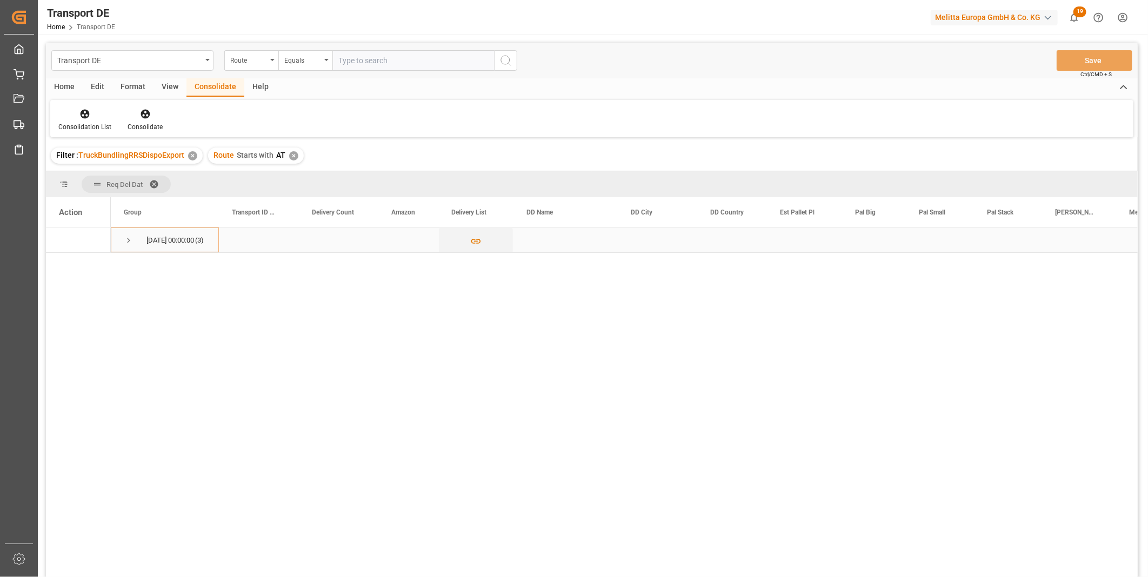
drag, startPoint x: 119, startPoint y: 241, endPoint x: 130, endPoint y: 241, distance: 10.8
click at [119, 241] on div "02.10.2025 00:00:00 (3)" at bounding box center [165, 240] width 108 height 25
click at [130, 240] on span "Press SPACE to select this row." at bounding box center [129, 241] width 10 height 10
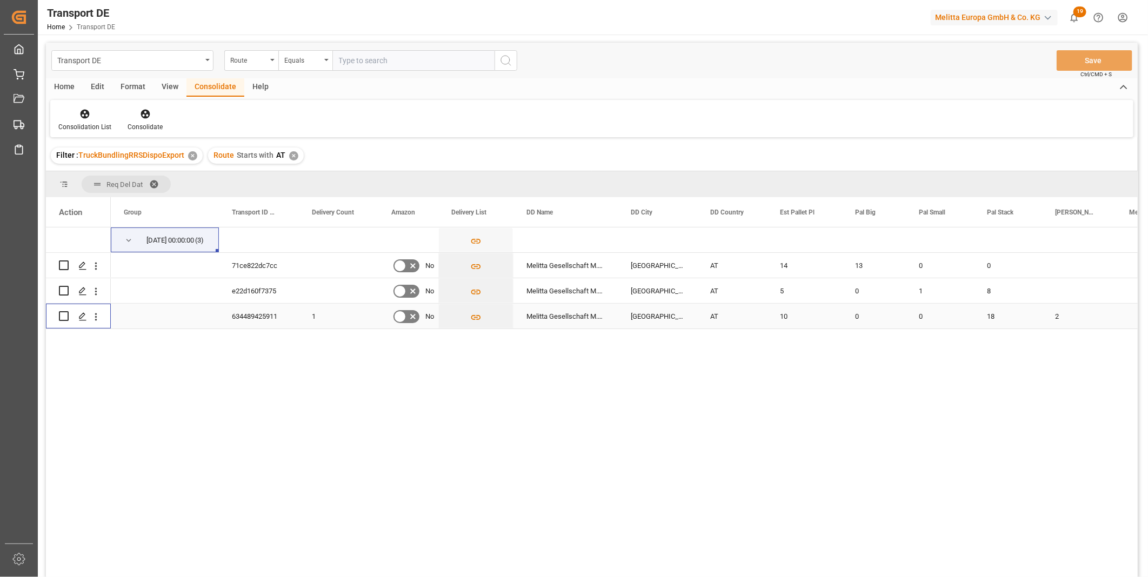
click at [66, 316] on input "Press Space to toggle row selection (unchecked)" at bounding box center [64, 316] width 10 height 10
checkbox input "true"
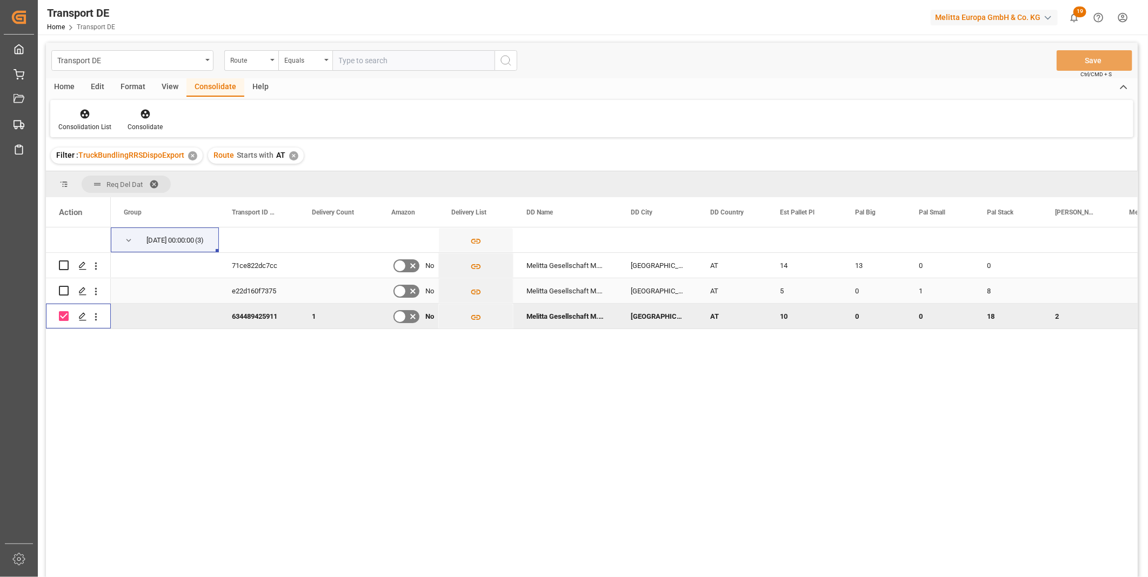
click at [63, 295] on input "Press Space to toggle row selection (unchecked)" at bounding box center [64, 291] width 10 height 10
checkbox input "true"
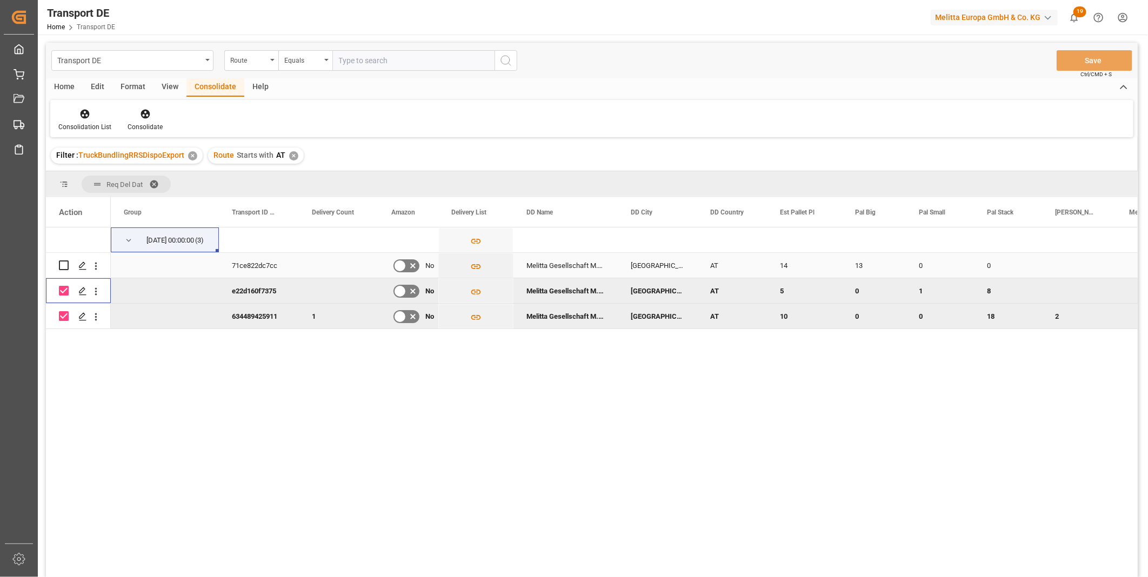
click at [62, 264] on input "Press Space to toggle row selection (unchecked)" at bounding box center [64, 266] width 10 height 10
checkbox input "true"
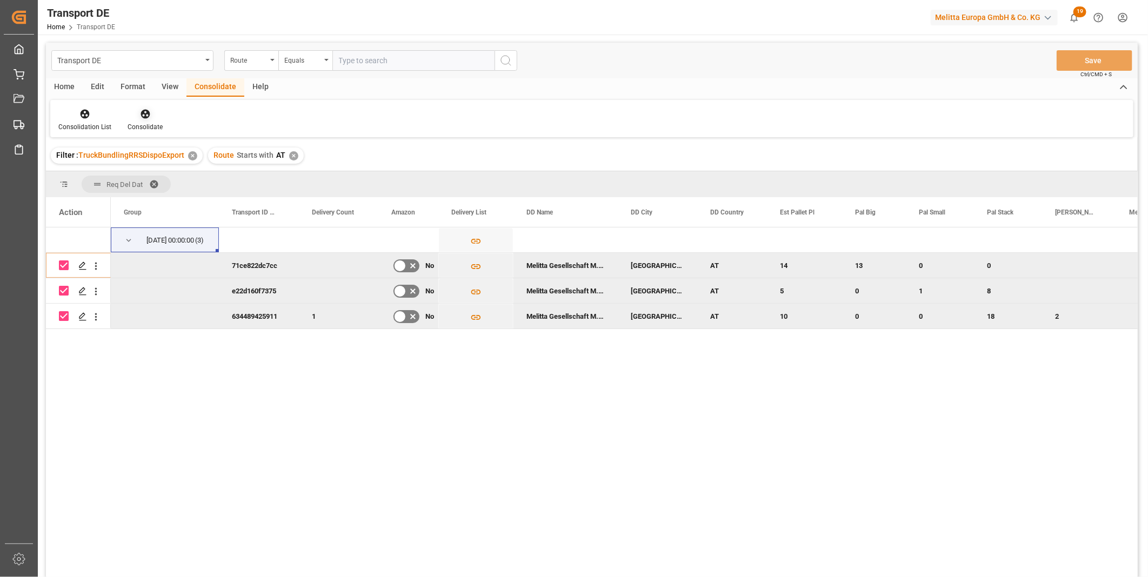
click at [147, 116] on icon at bounding box center [145, 114] width 9 height 9
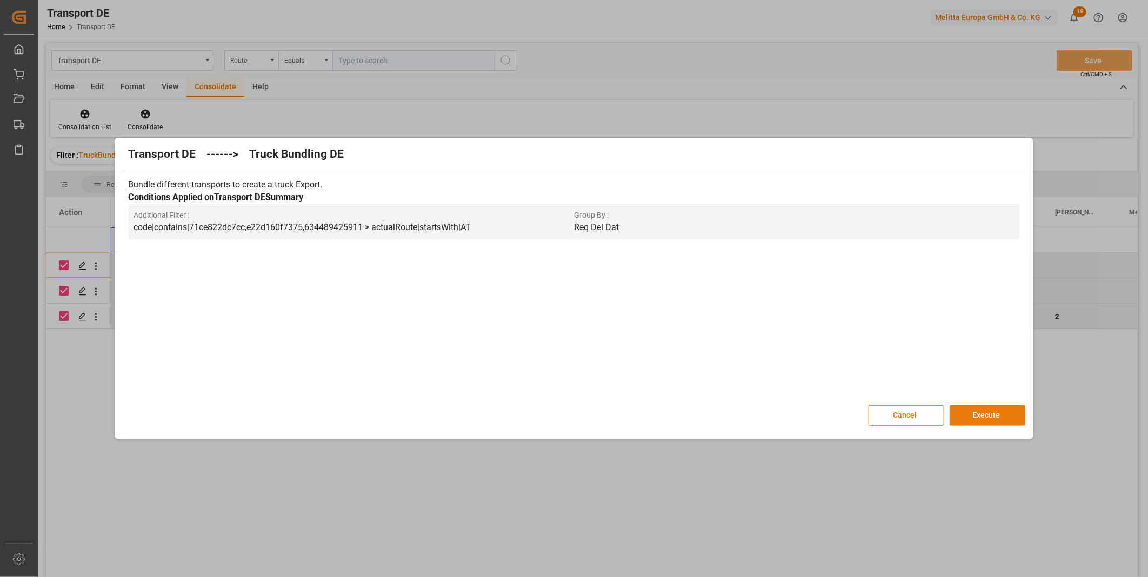
click at [961, 418] on button "Execute" at bounding box center [988, 415] width 76 height 21
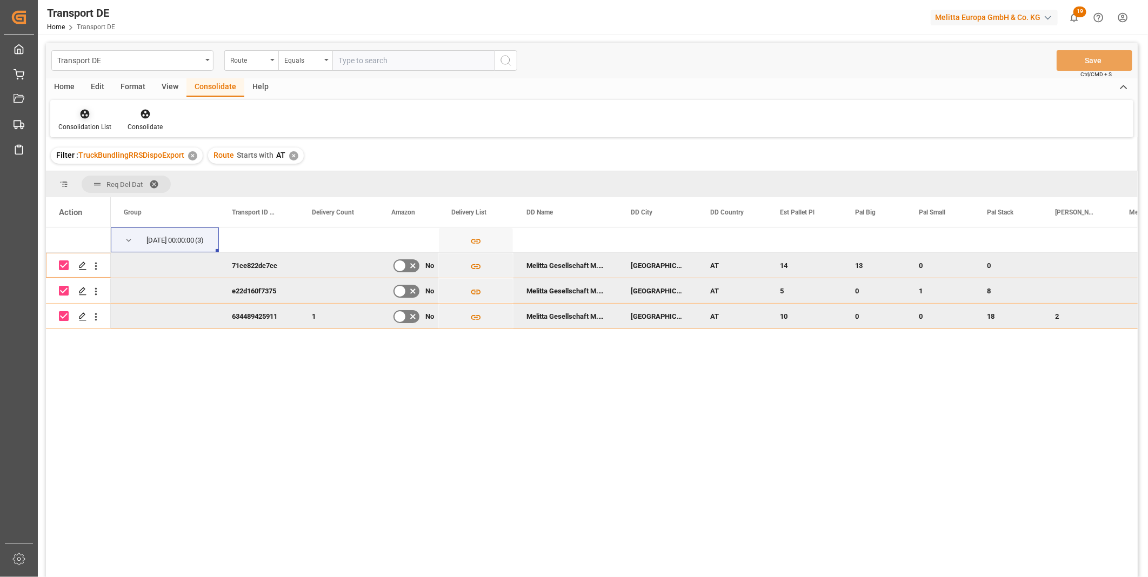
click at [59, 123] on div "Consolidation List" at bounding box center [84, 127] width 53 height 10
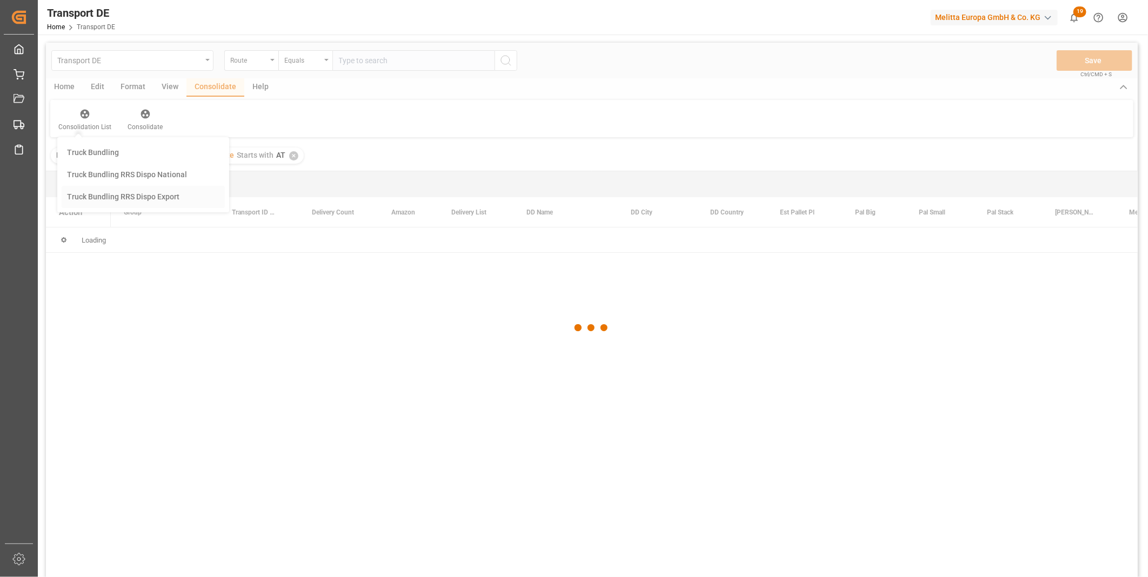
click at [126, 196] on div "Transport DE Route Equals Save Ctrl/CMD + S Home Edit Format View Consolidate H…" at bounding box center [592, 324] width 1092 height 563
